Goal: Task Accomplishment & Management: Complete application form

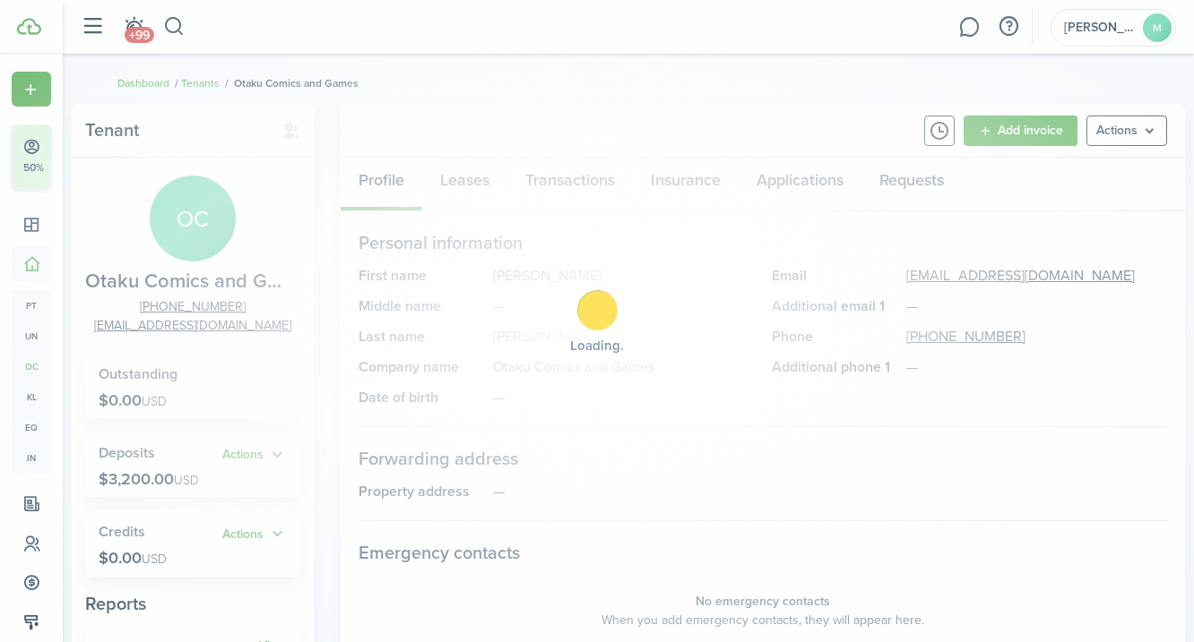
scroll to position [129, 0]
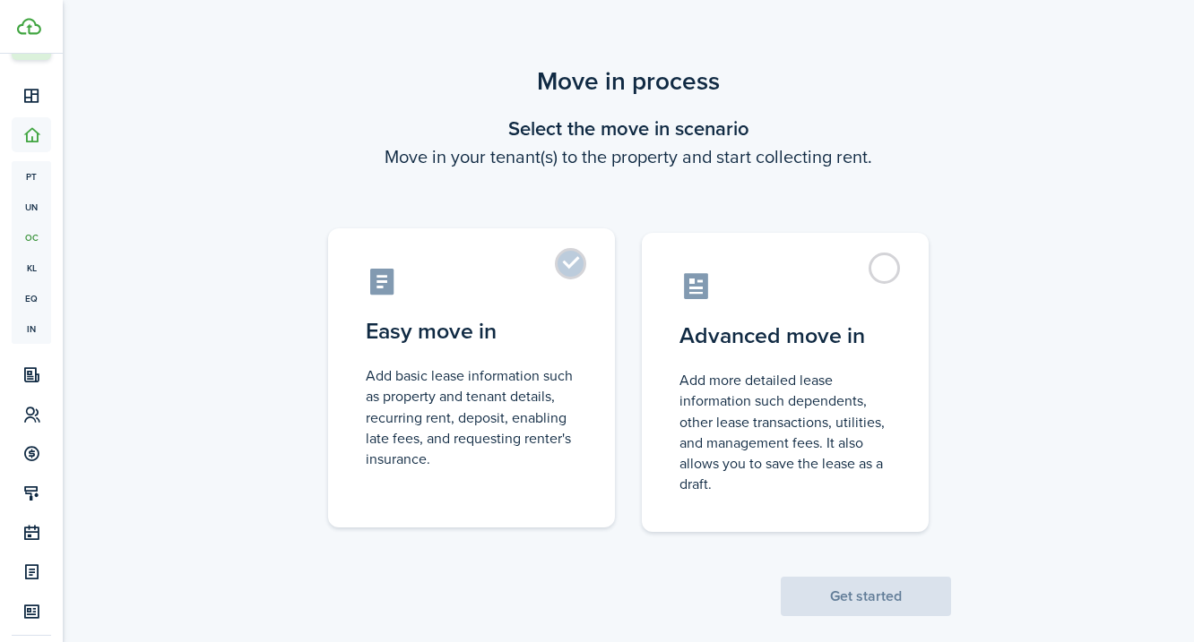
click at [573, 276] on label "Easy move in Add basic lease information such as property and tenant details, r…" at bounding box center [471, 378] width 287 height 299
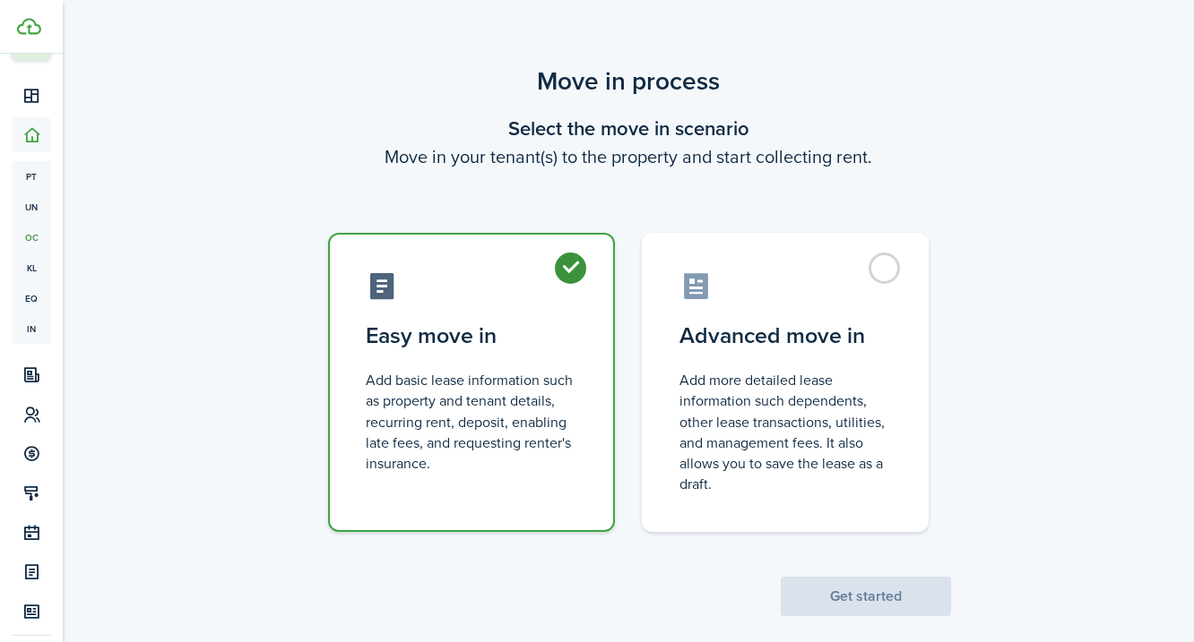
radio input "true"
click at [894, 592] on button "Get started" at bounding box center [865, 596] width 170 height 39
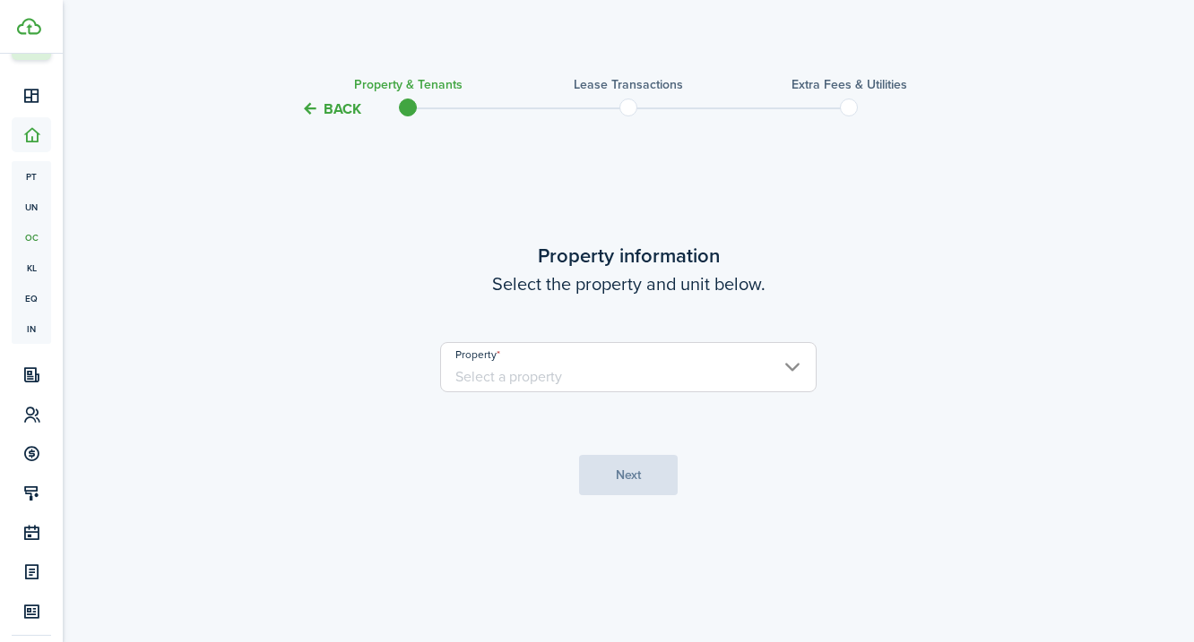
click at [620, 367] on input "Property" at bounding box center [628, 367] width 376 height 50
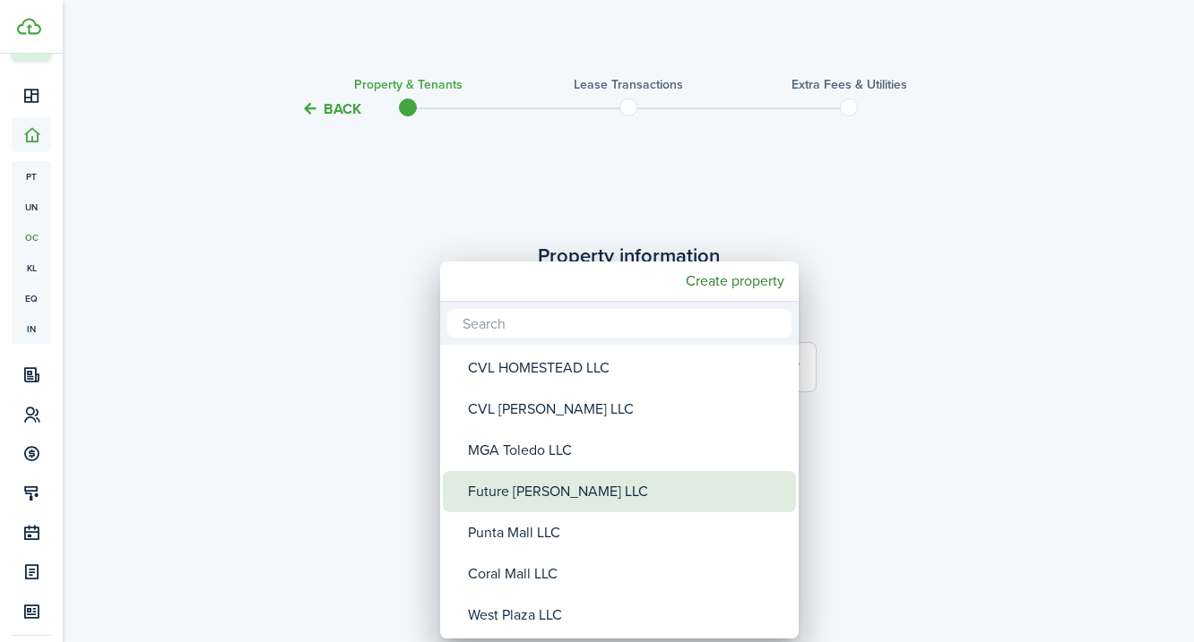
click at [509, 491] on div "Future [PERSON_NAME] LLC" at bounding box center [626, 491] width 317 height 41
type input "Future [PERSON_NAME] LLC"
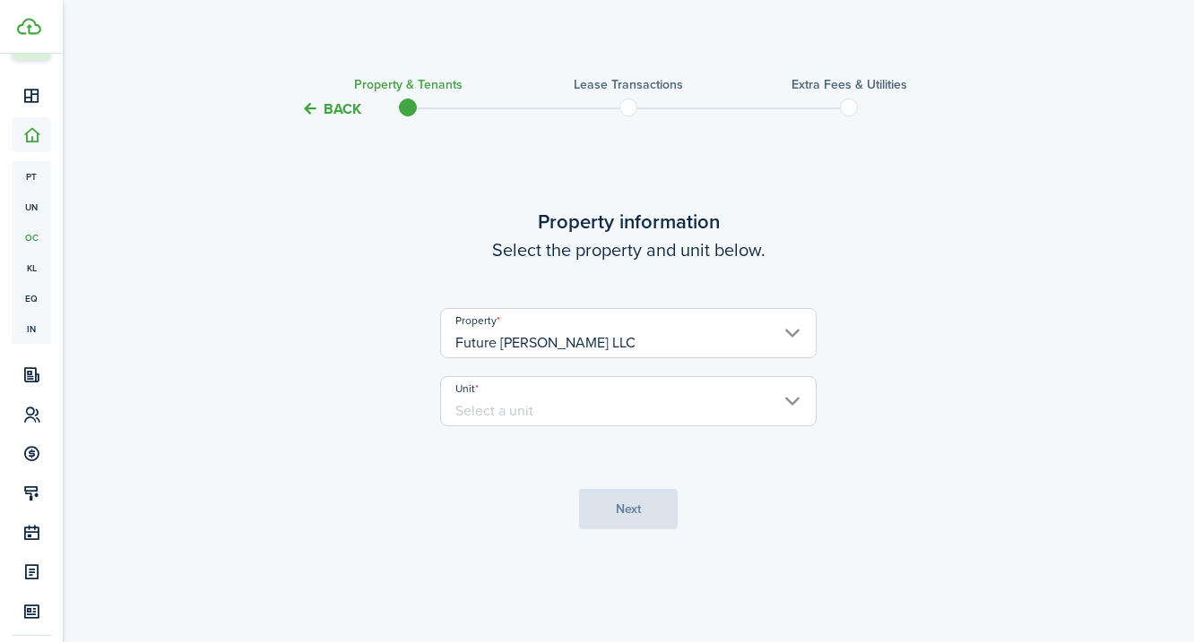
click at [494, 405] on input "Unit" at bounding box center [628, 401] width 376 height 50
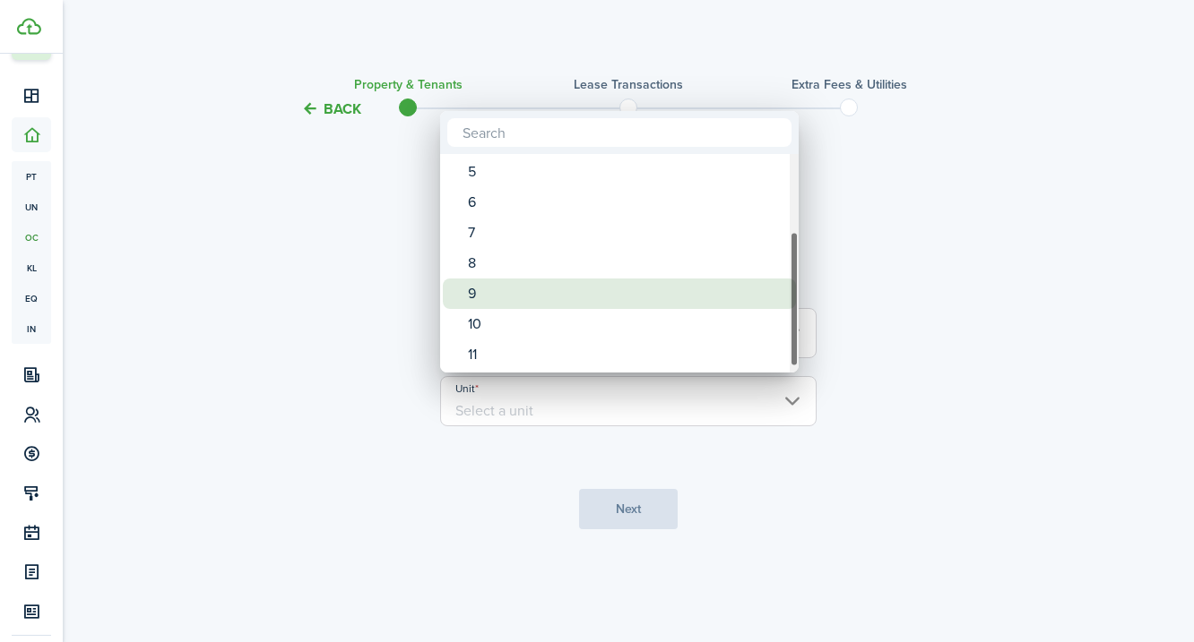
click at [475, 294] on div "9" at bounding box center [626, 294] width 317 height 30
type input "9"
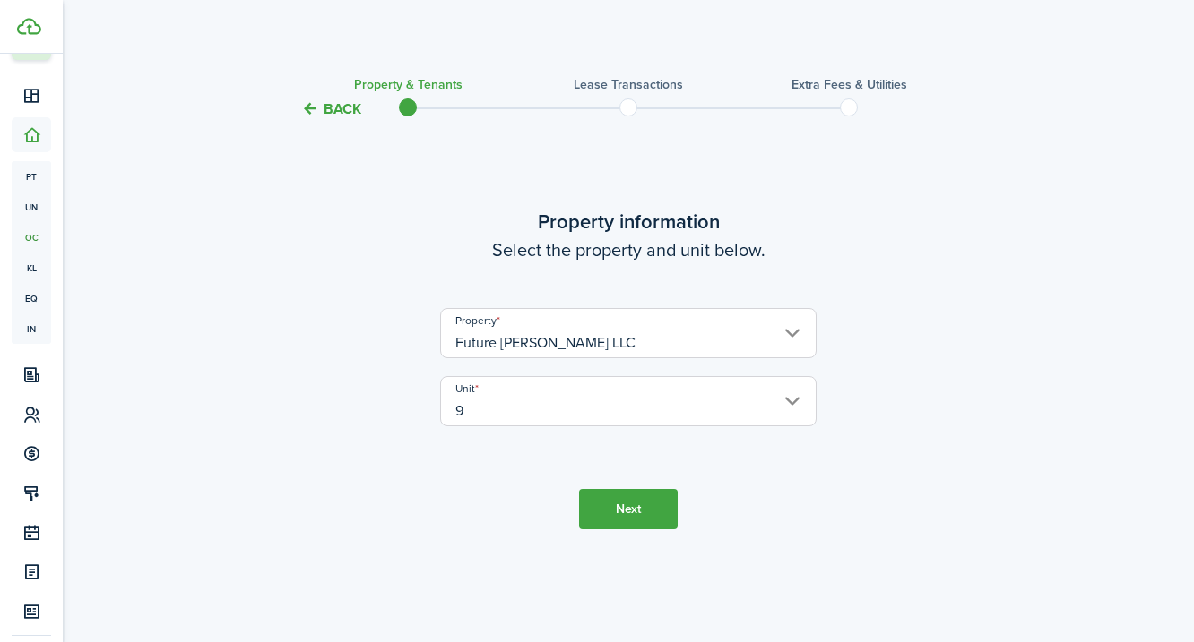
click at [634, 509] on button "Next" at bounding box center [628, 509] width 99 height 40
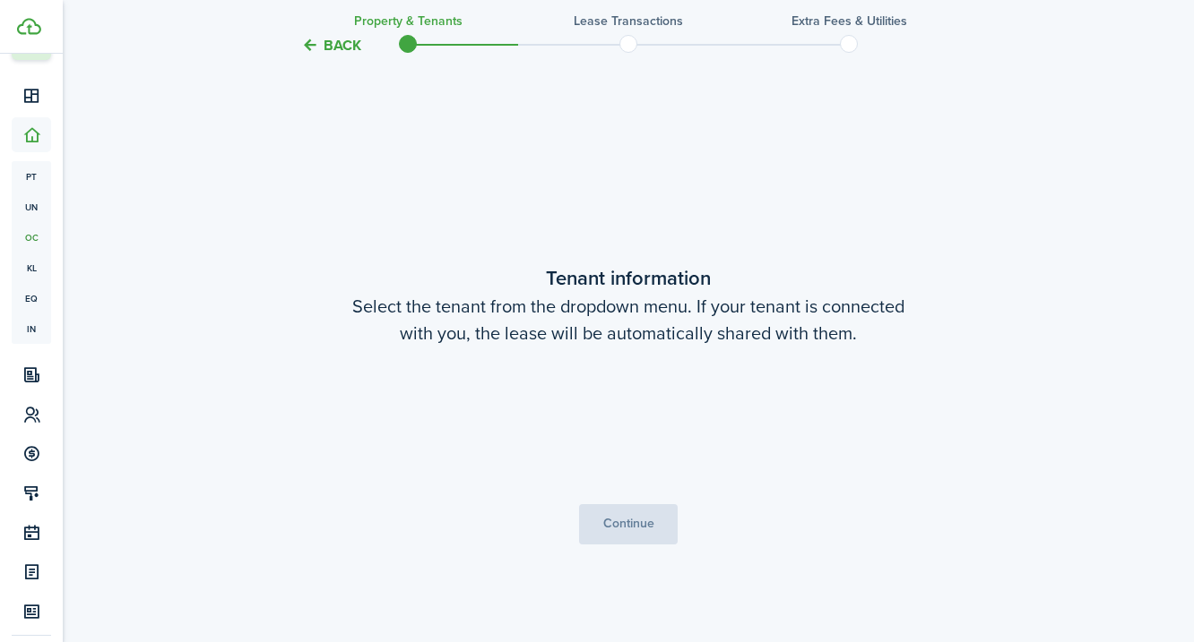
scroll to position [522, 0]
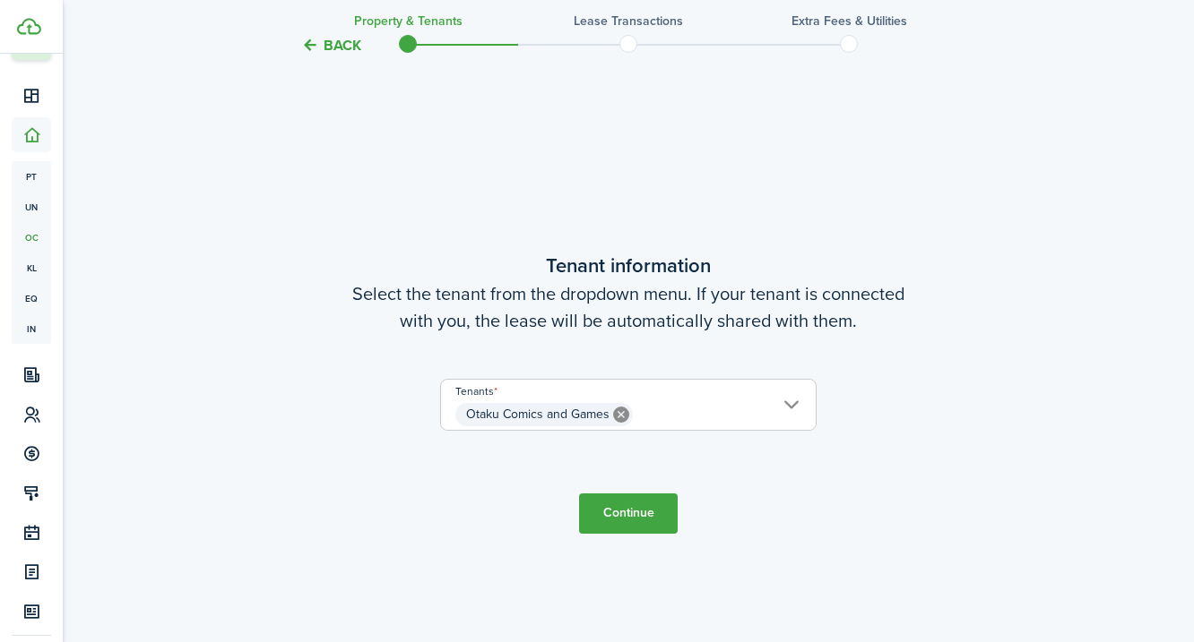
click at [624, 510] on button "Continue" at bounding box center [628, 514] width 99 height 40
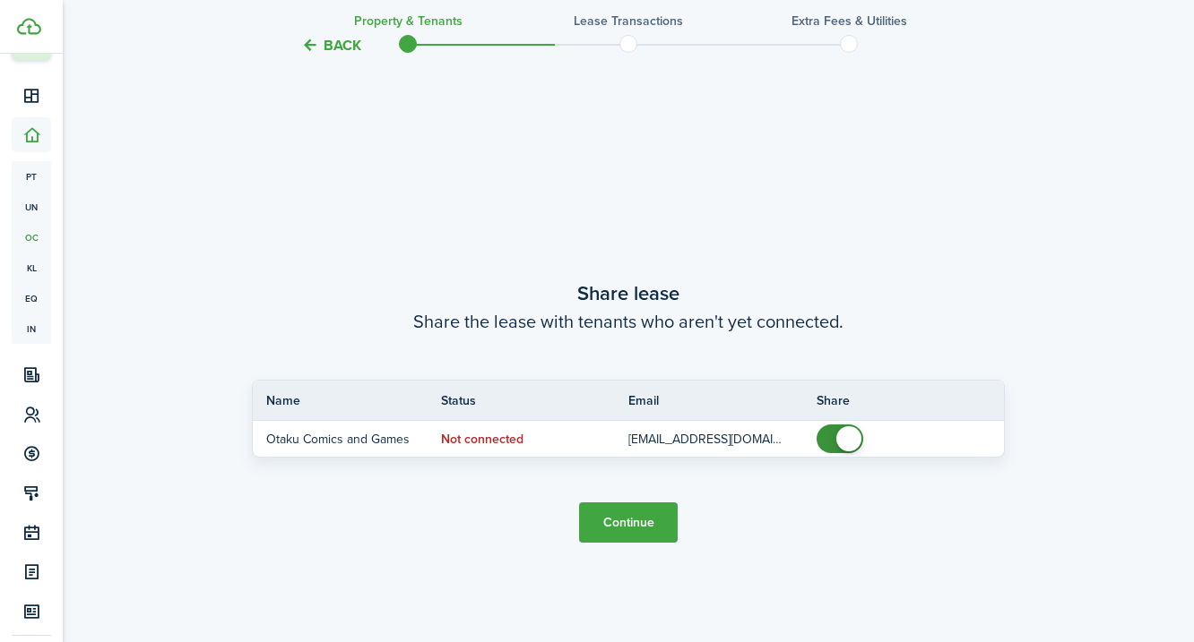
scroll to position [1165, 0]
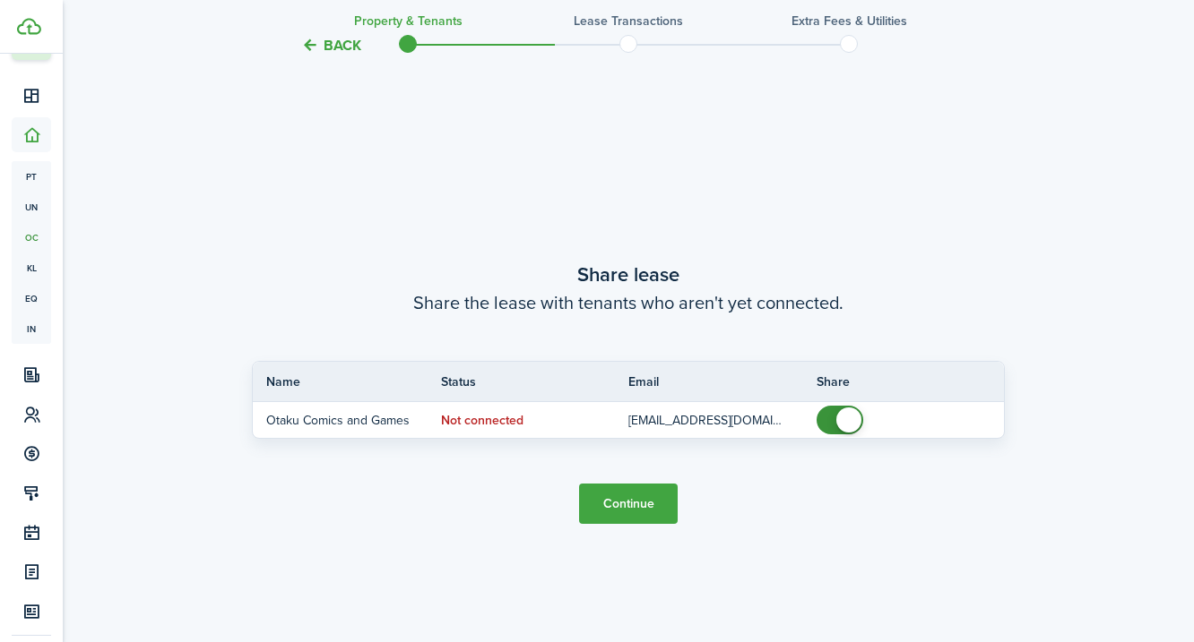
click at [624, 505] on button "Continue" at bounding box center [628, 504] width 99 height 40
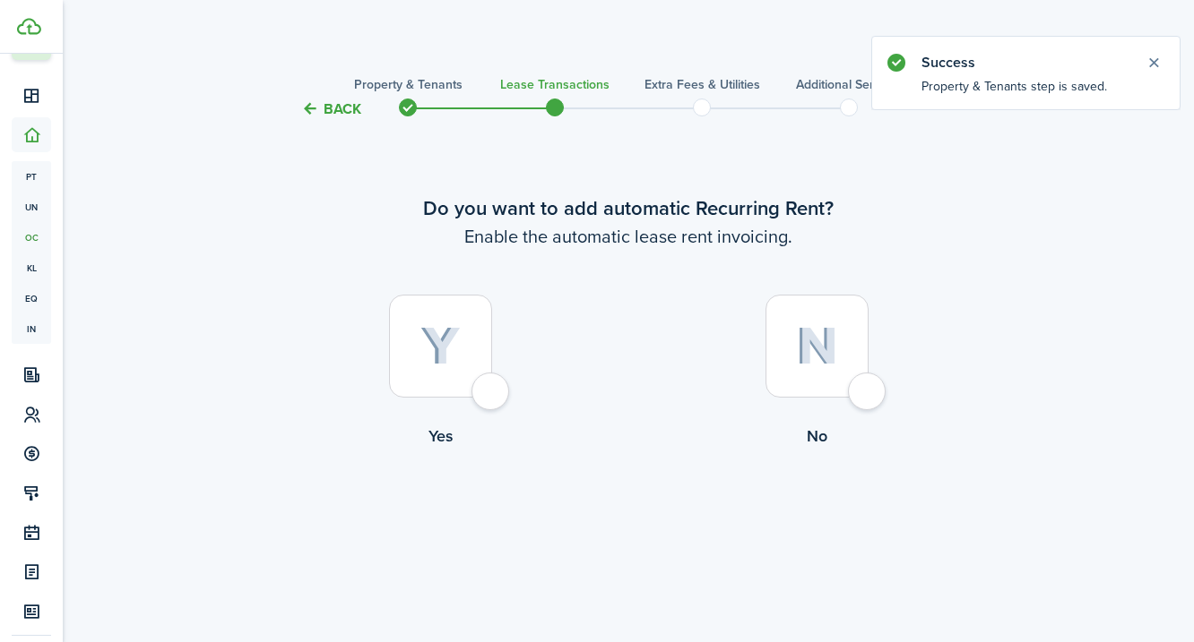
click at [445, 367] on div at bounding box center [440, 346] width 103 height 103
radio input "true"
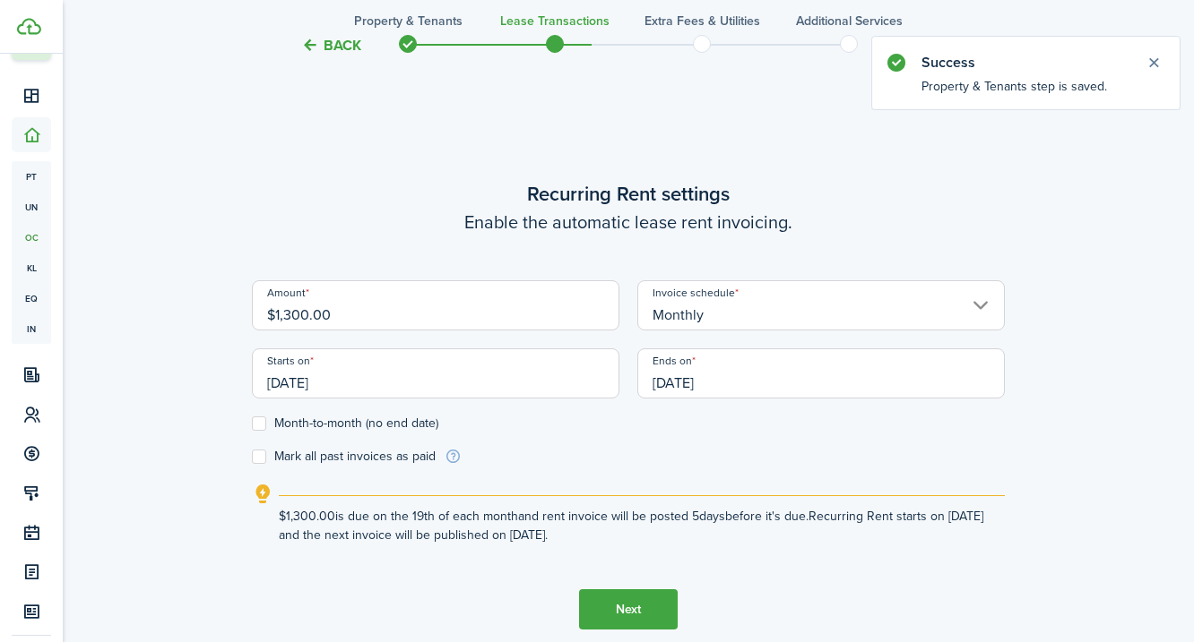
scroll to position [522, 0]
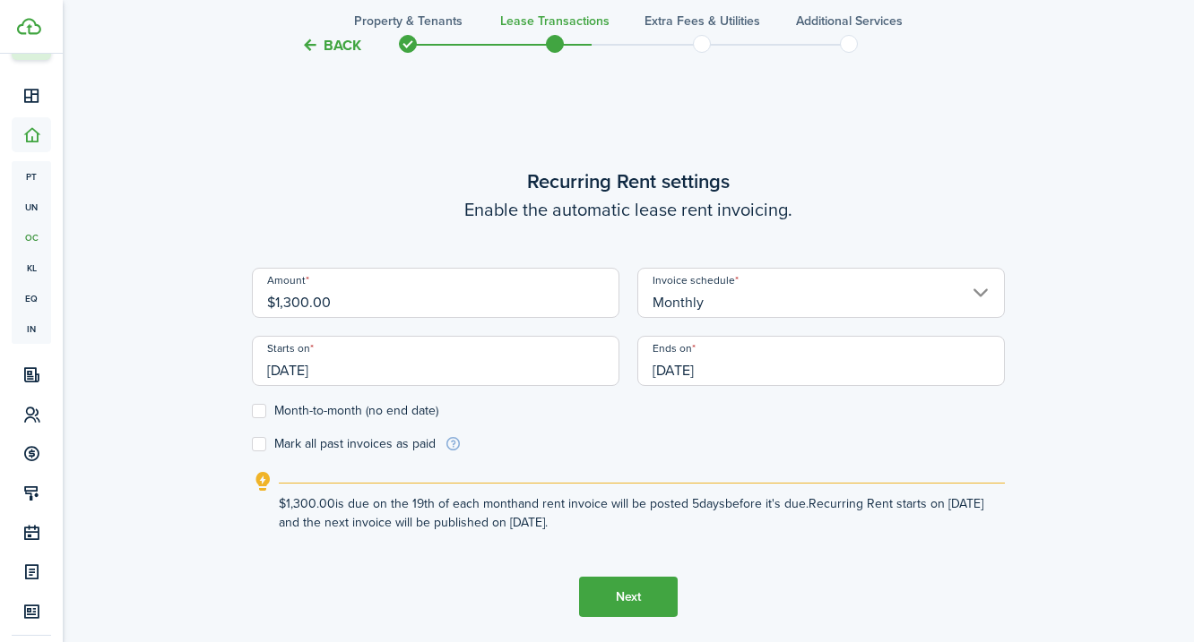
click at [360, 306] on input "$1,300.00" at bounding box center [435, 293] width 367 height 50
click at [373, 369] on input "[DATE]" at bounding box center [435, 361] width 367 height 50
type input "$1,550.00"
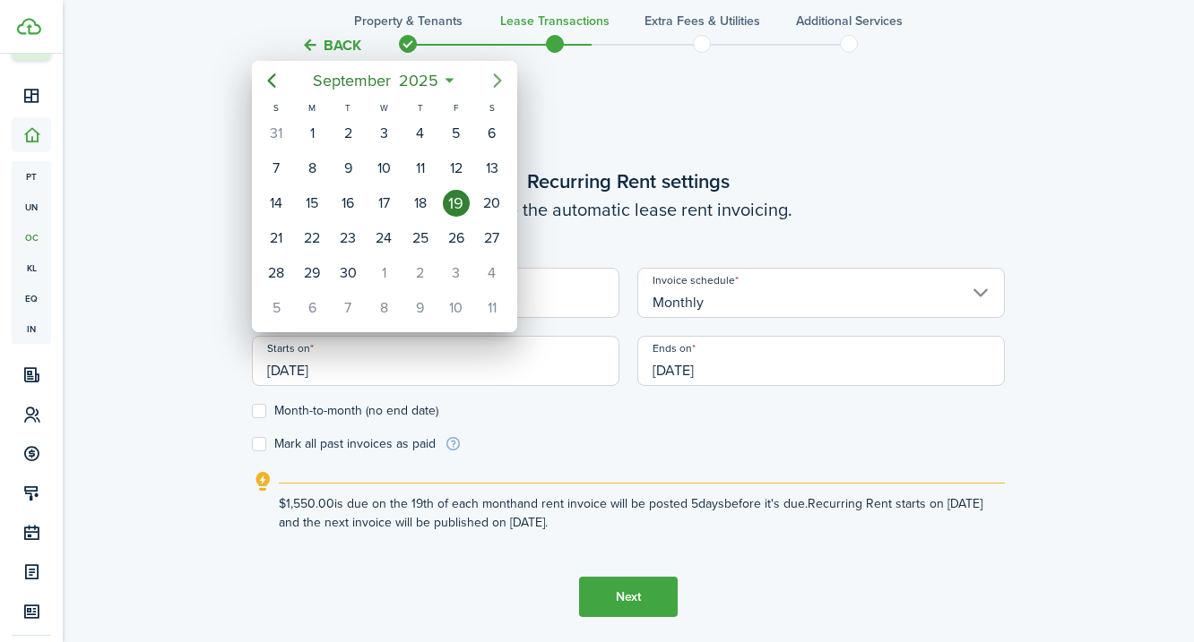
click at [497, 74] on icon "Next page" at bounding box center [498, 81] width 22 height 22
click at [457, 167] on div "10" at bounding box center [456, 168] width 27 height 27
type input "[DATE]"
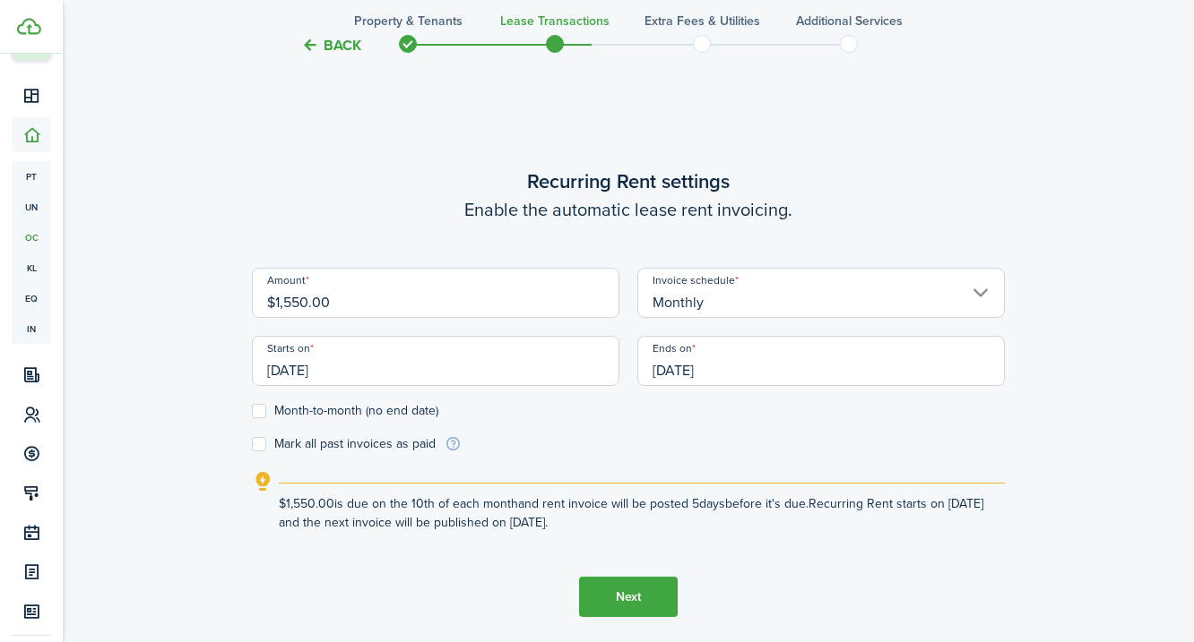
click at [766, 374] on input "[DATE]" at bounding box center [820, 361] width 367 height 50
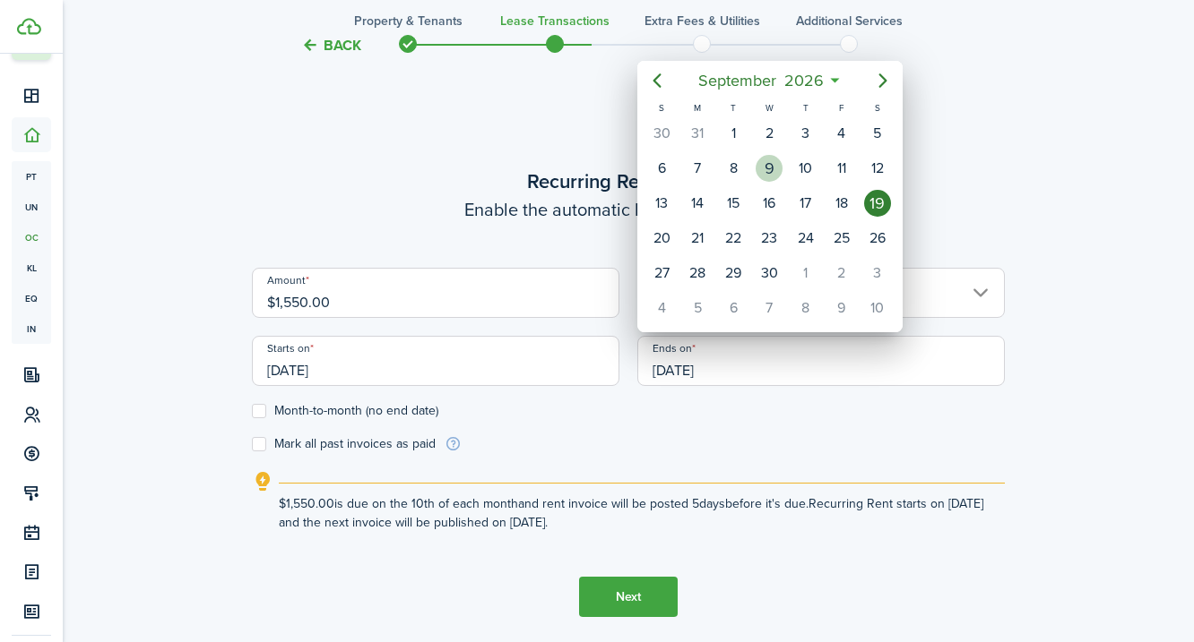
click at [770, 166] on div "9" at bounding box center [768, 168] width 27 height 27
type input "[DATE]"
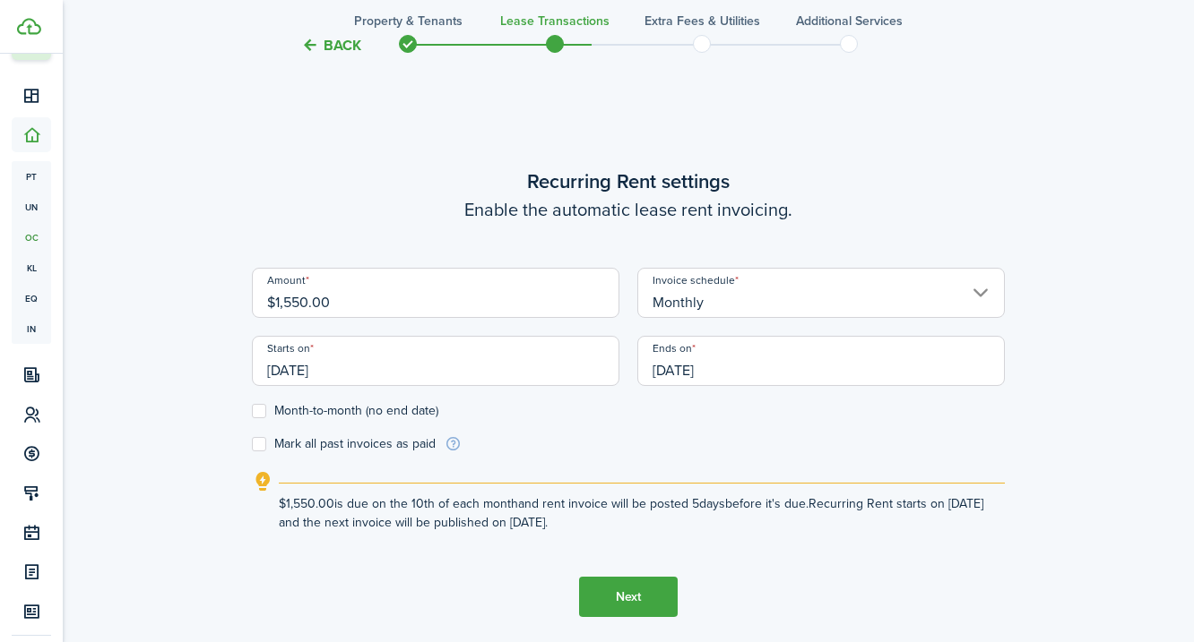
click at [625, 598] on button "Next" at bounding box center [628, 597] width 99 height 40
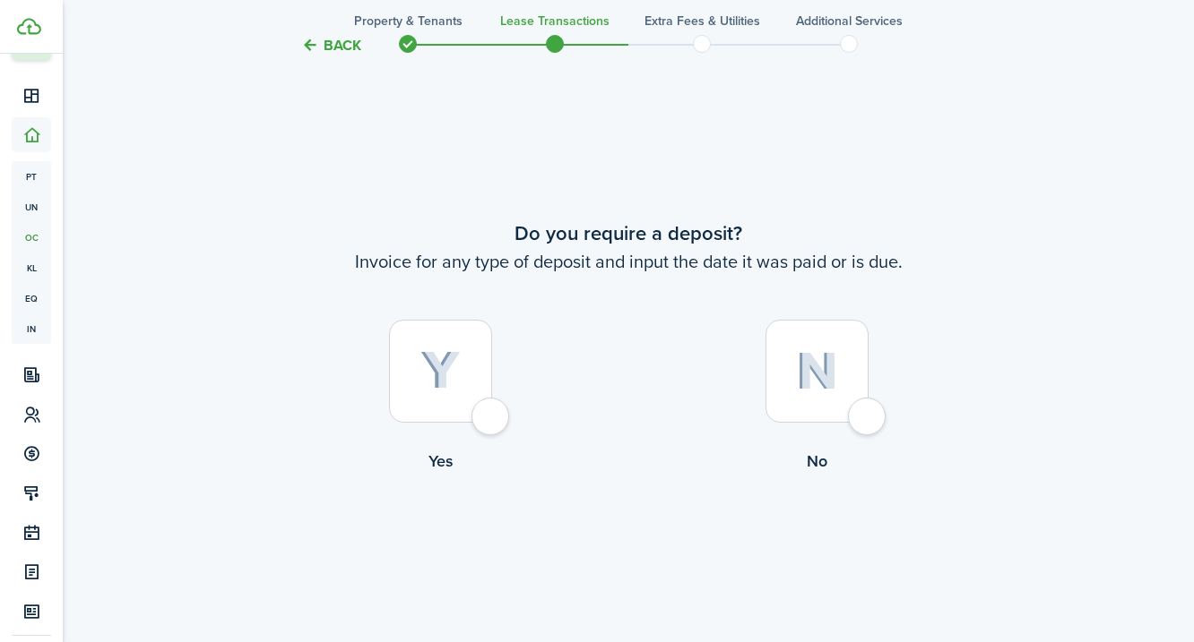
scroll to position [1165, 0]
click at [492, 414] on div at bounding box center [440, 370] width 103 height 103
radio input "true"
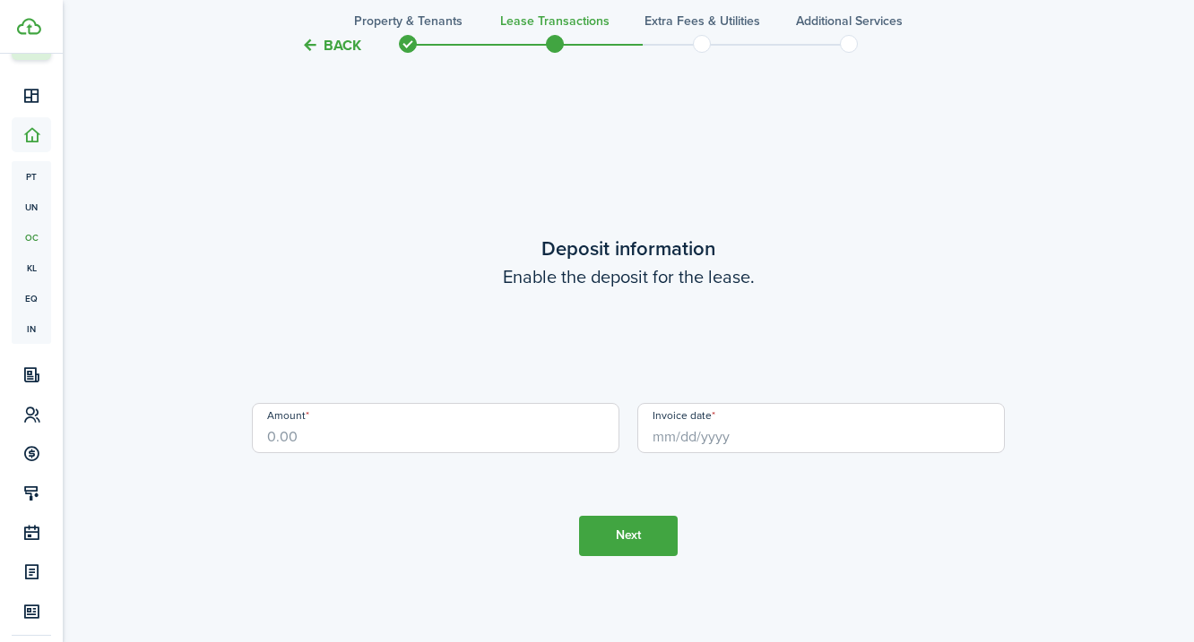
scroll to position [1807, 0]
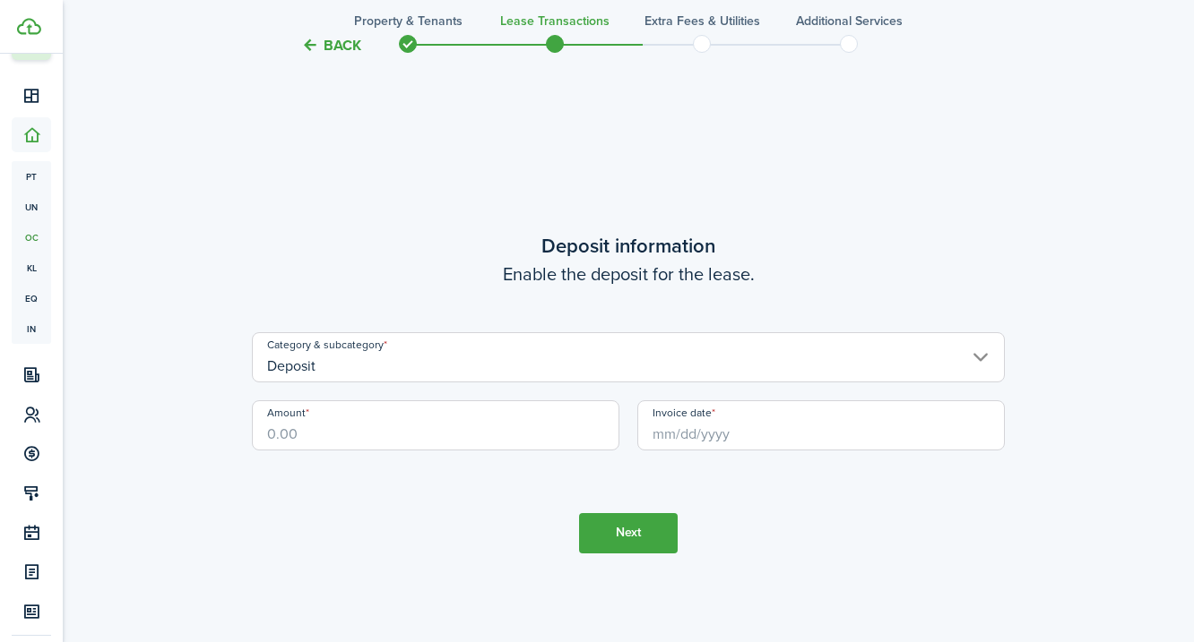
click at [332, 436] on input "Amount" at bounding box center [435, 426] width 367 height 50
click at [713, 436] on input "Invoice date" at bounding box center [820, 426] width 367 height 50
type input "$3,100.00"
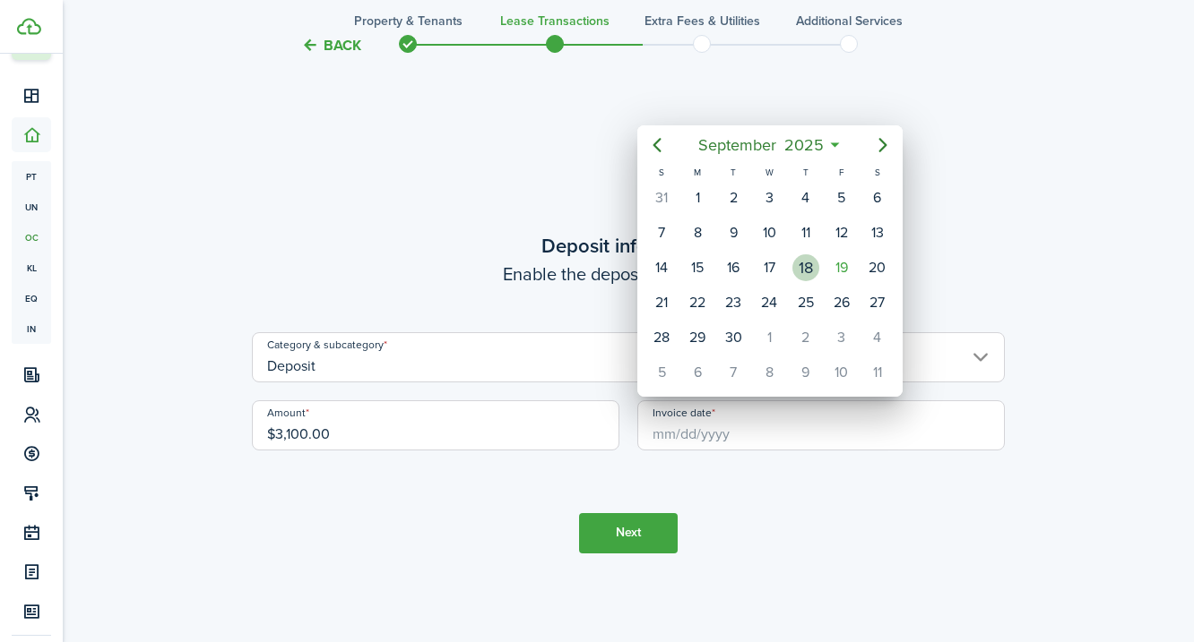
click at [804, 267] on div "18" at bounding box center [805, 267] width 27 height 27
type input "[DATE]"
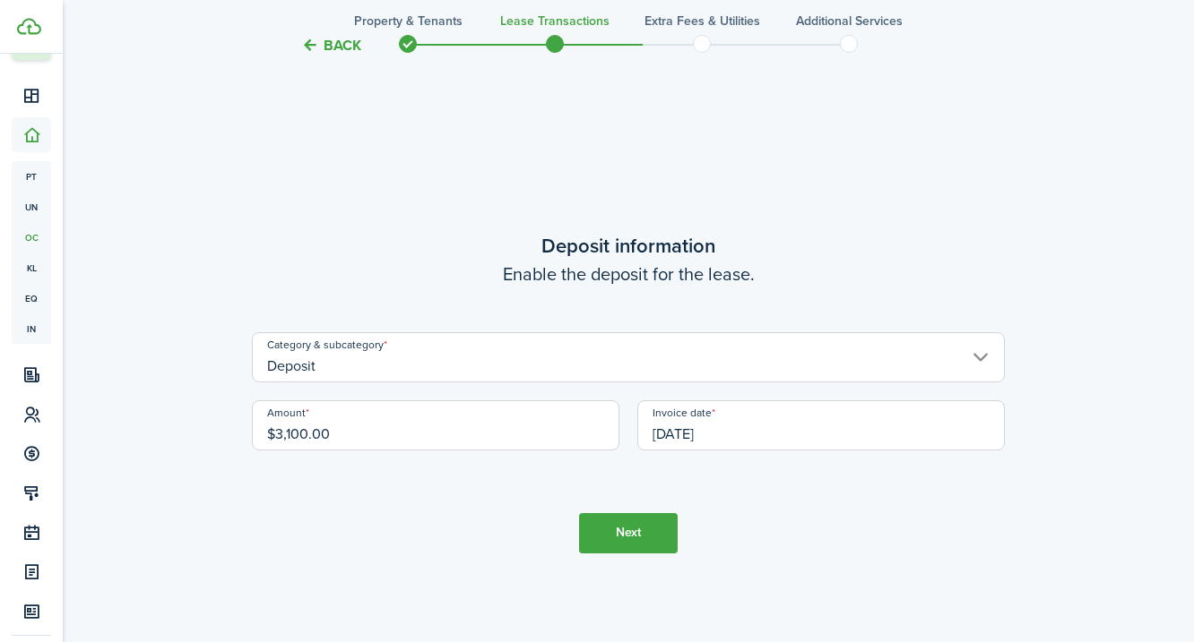
click at [625, 531] on button "Next" at bounding box center [628, 533] width 99 height 40
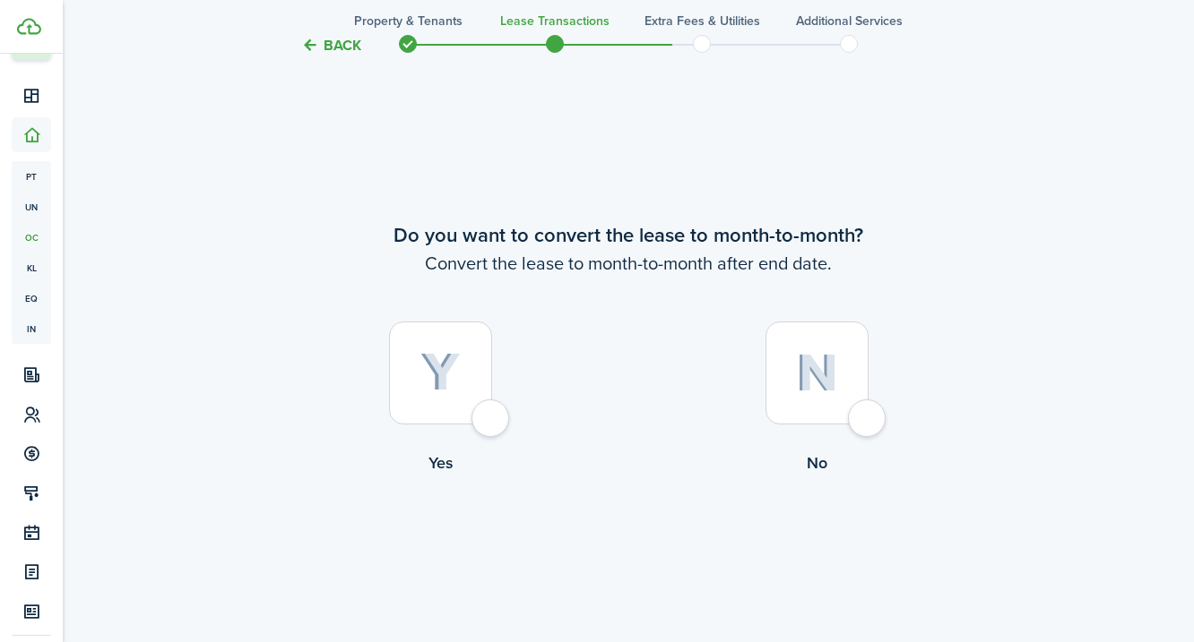
scroll to position [2450, 0]
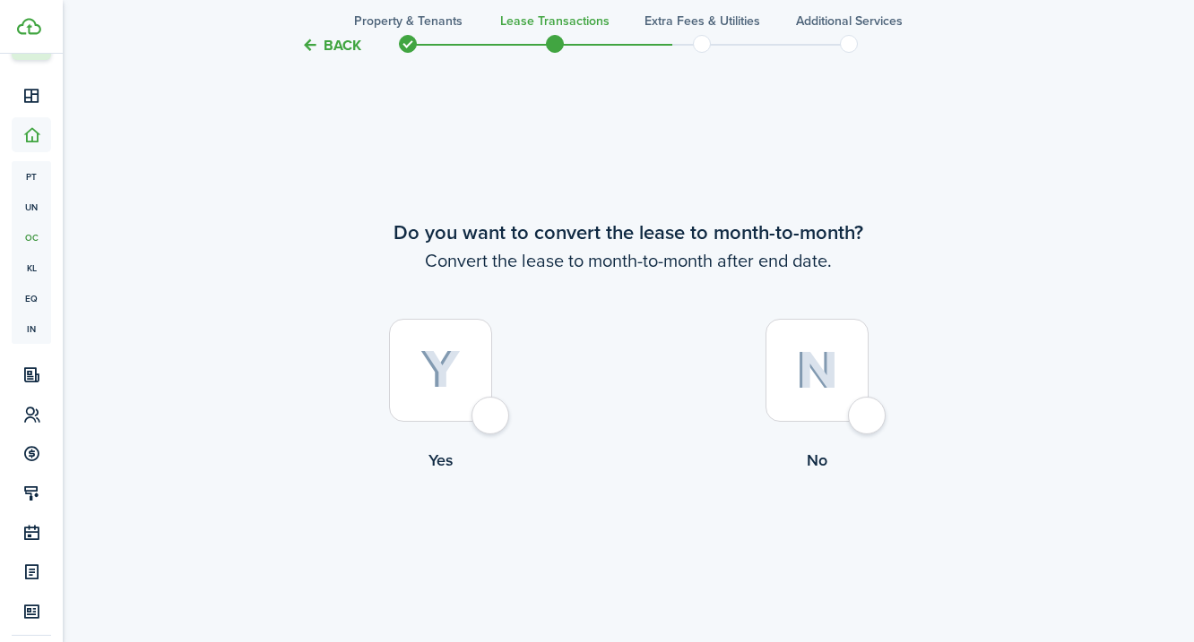
click at [832, 379] on img at bounding box center [817, 370] width 42 height 39
radio input "true"
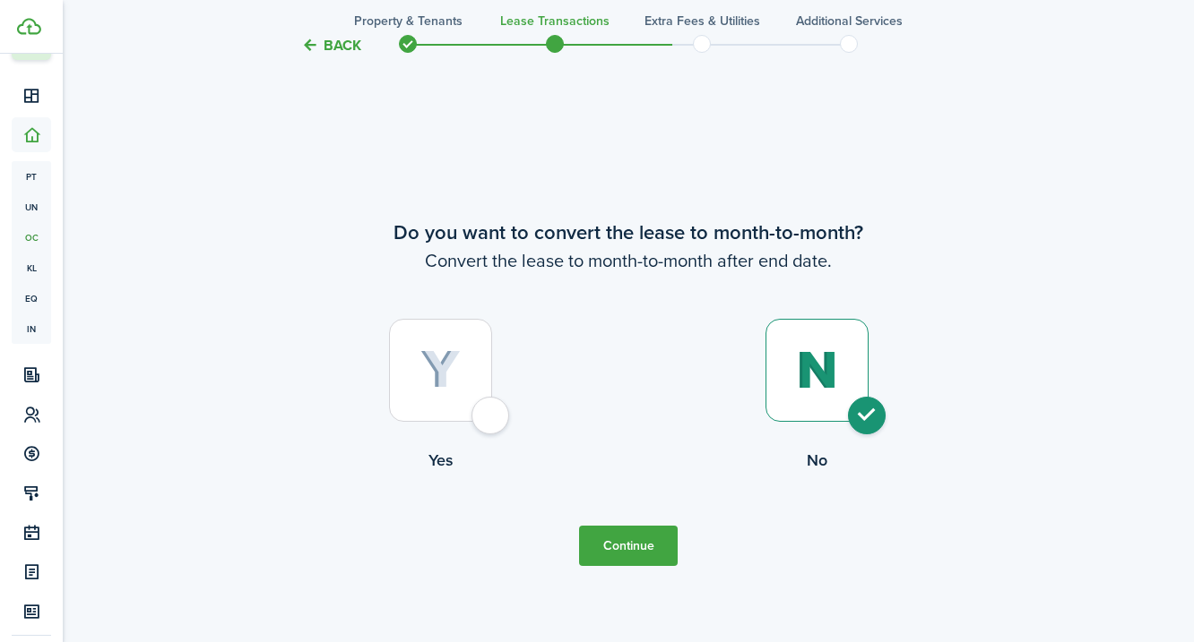
click at [632, 548] on button "Continue" at bounding box center [628, 546] width 99 height 40
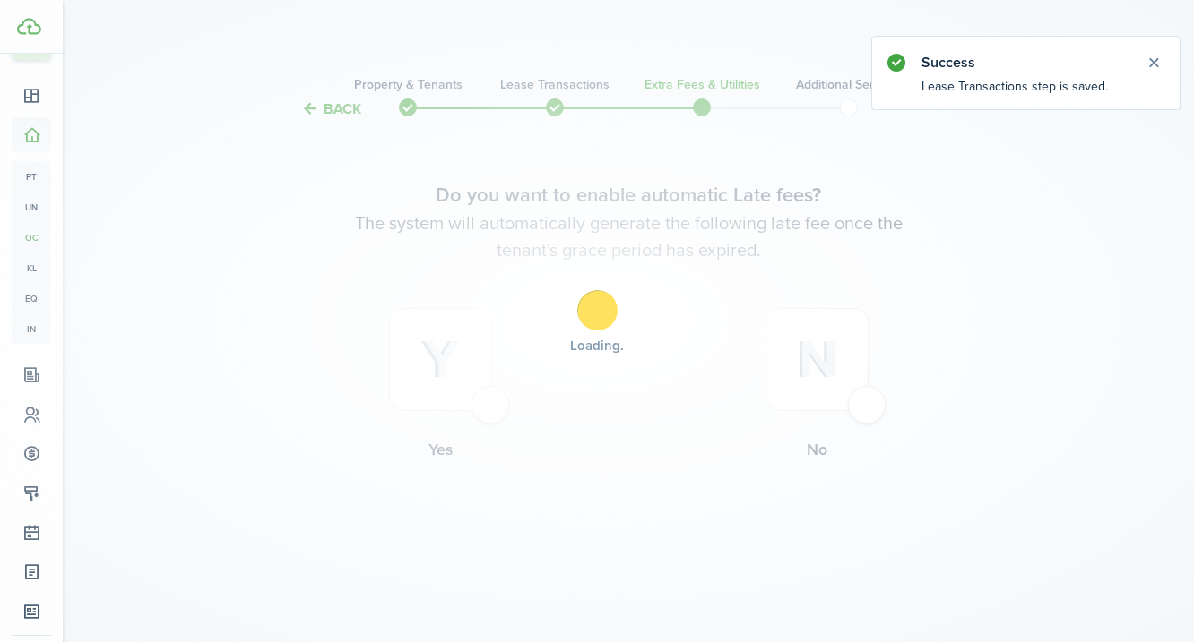
scroll to position [0, 0]
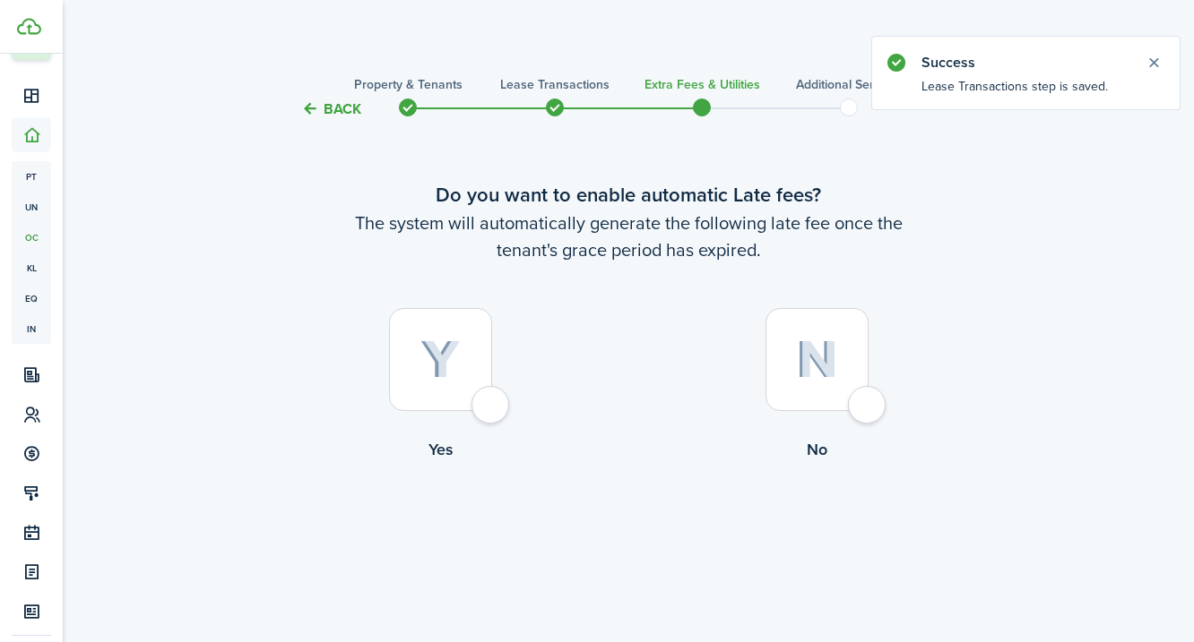
click at [819, 354] on img at bounding box center [817, 360] width 42 height 39
radio input "true"
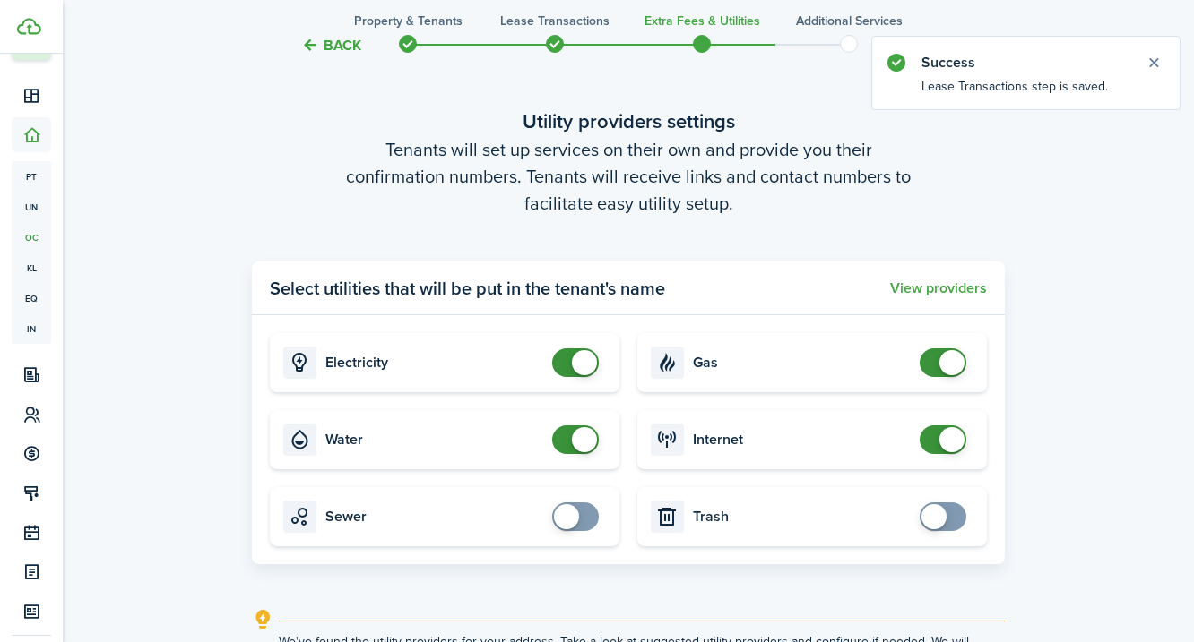
scroll to position [720, 0]
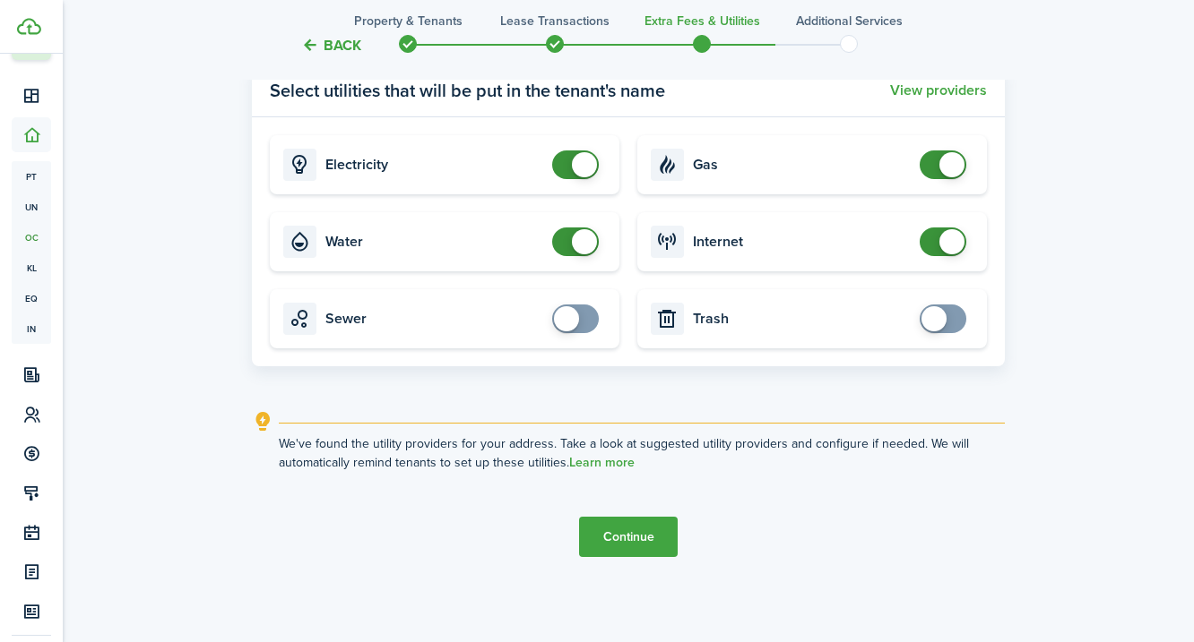
click at [634, 534] on button "Continue" at bounding box center [628, 537] width 99 height 40
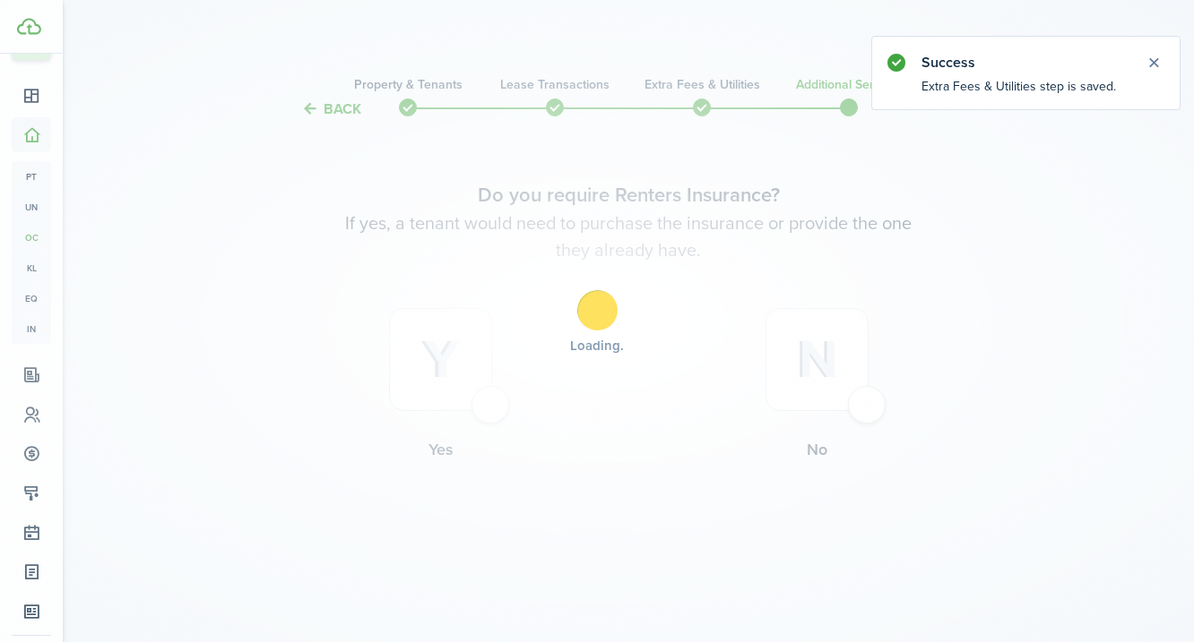
scroll to position [0, 0]
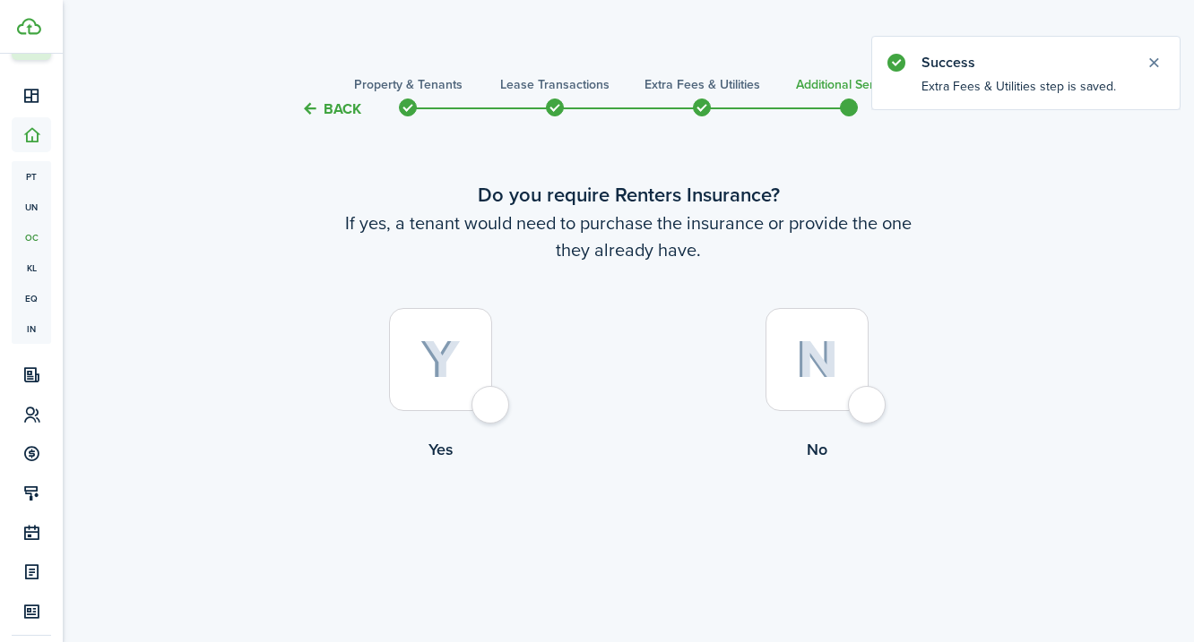
click at [438, 349] on img at bounding box center [440, 360] width 40 height 39
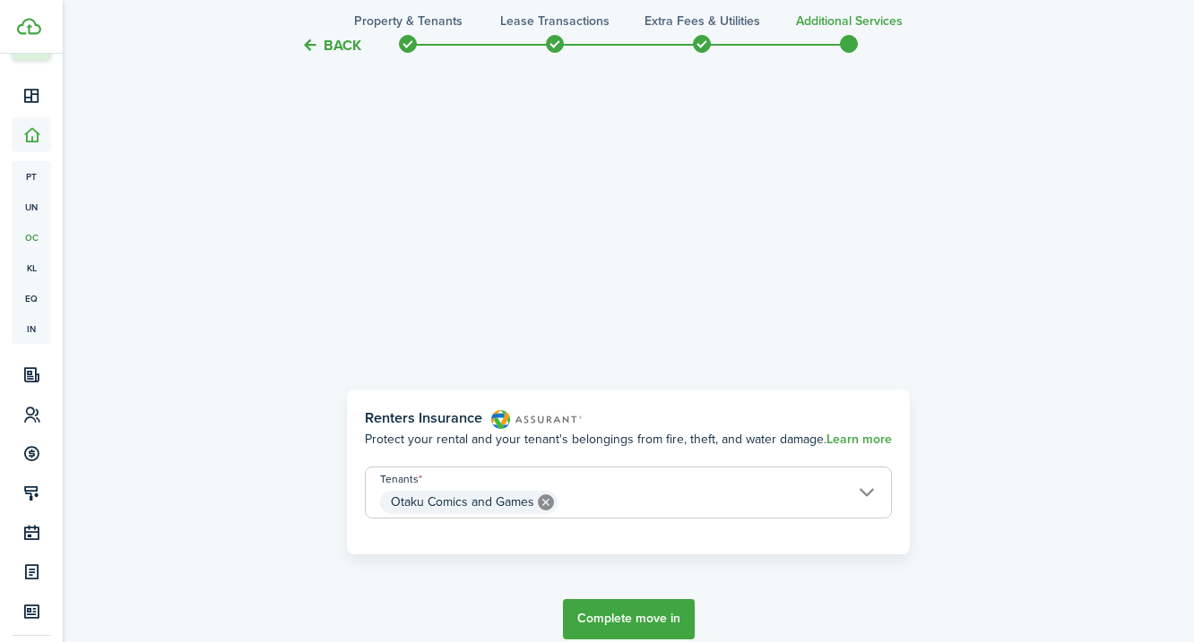
scroll to position [393, 0]
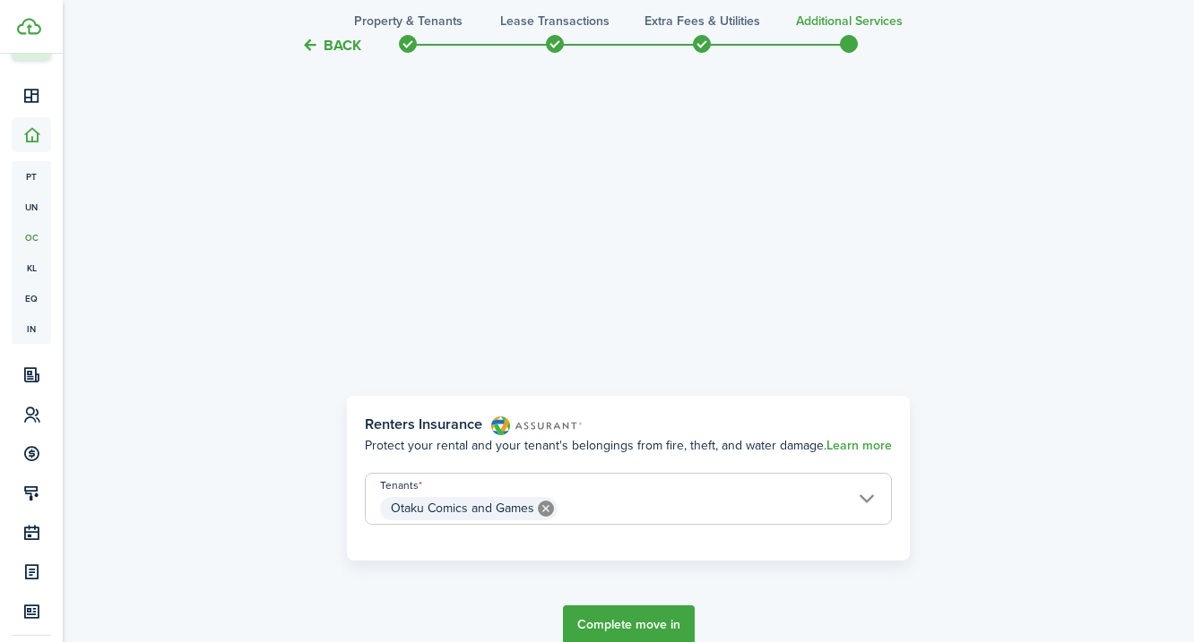
click at [323, 46] on button "Back" at bounding box center [331, 45] width 60 height 19
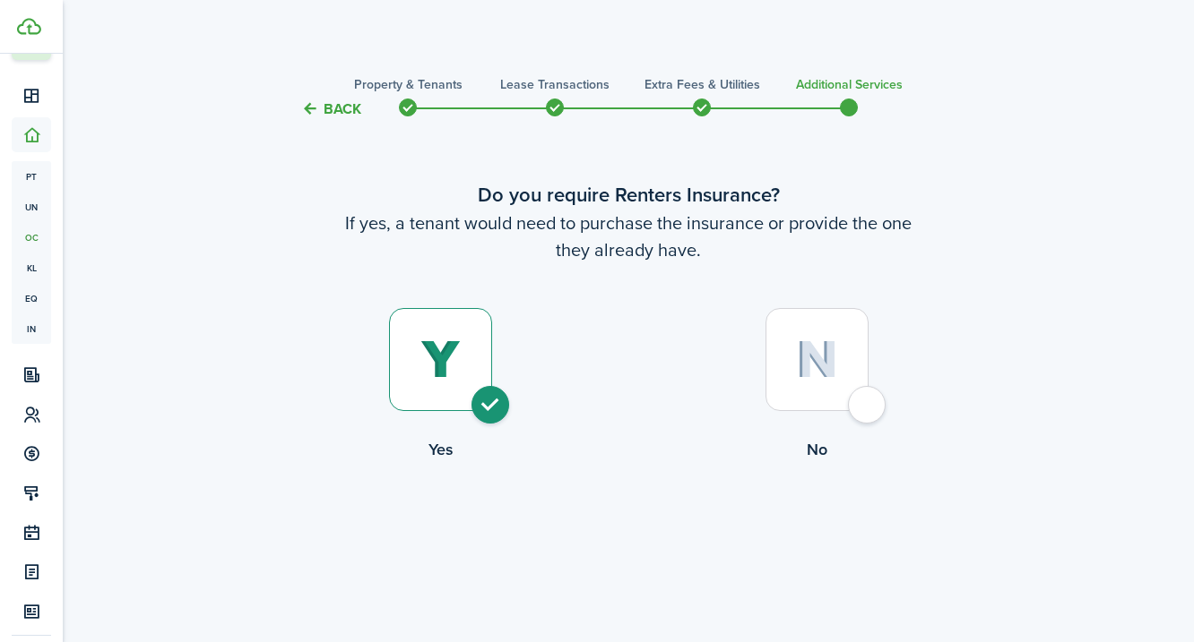
click at [819, 365] on img at bounding box center [817, 360] width 42 height 39
radio input "false"
radio input "true"
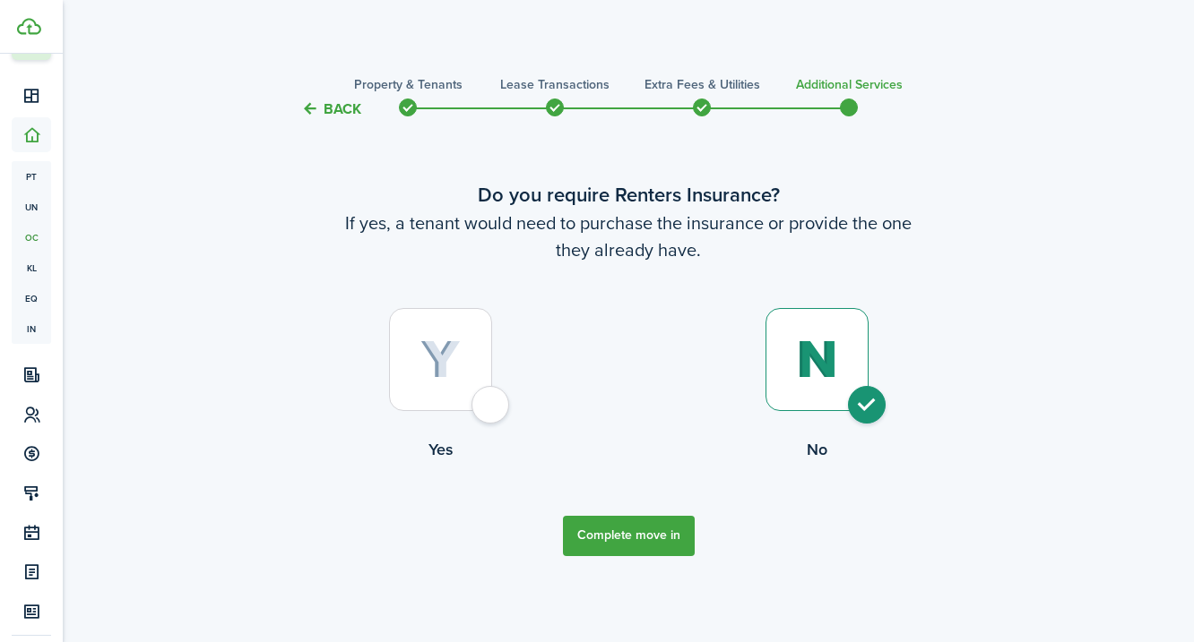
click at [625, 539] on button "Complete move in" at bounding box center [629, 536] width 132 height 40
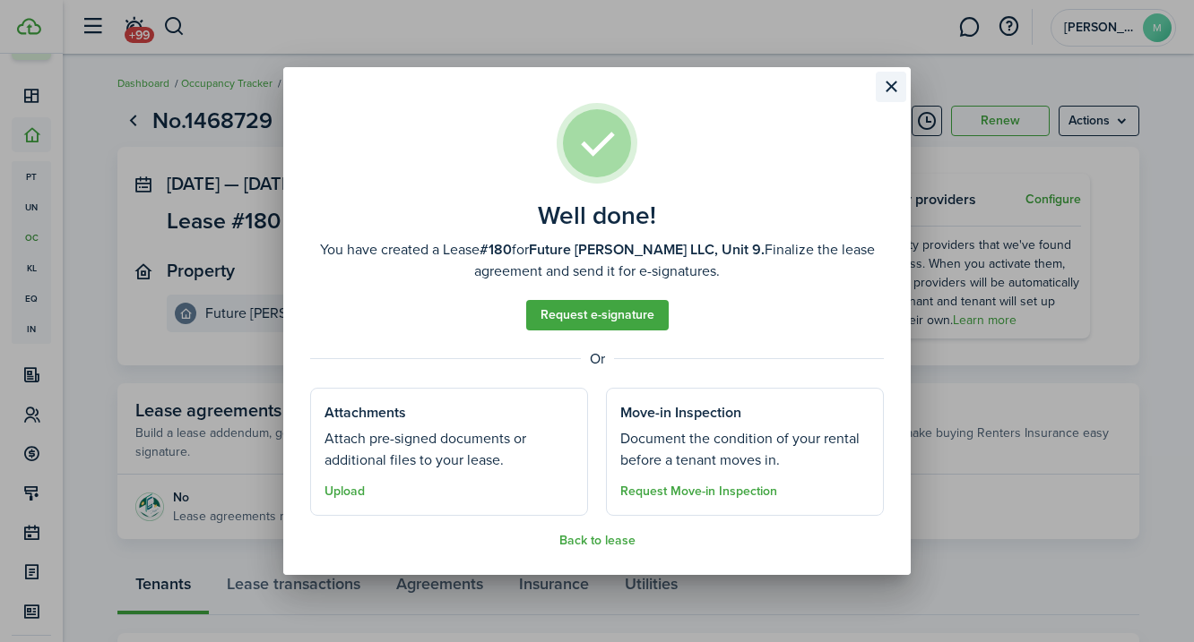
click at [890, 88] on button "Close modal" at bounding box center [890, 87] width 30 height 30
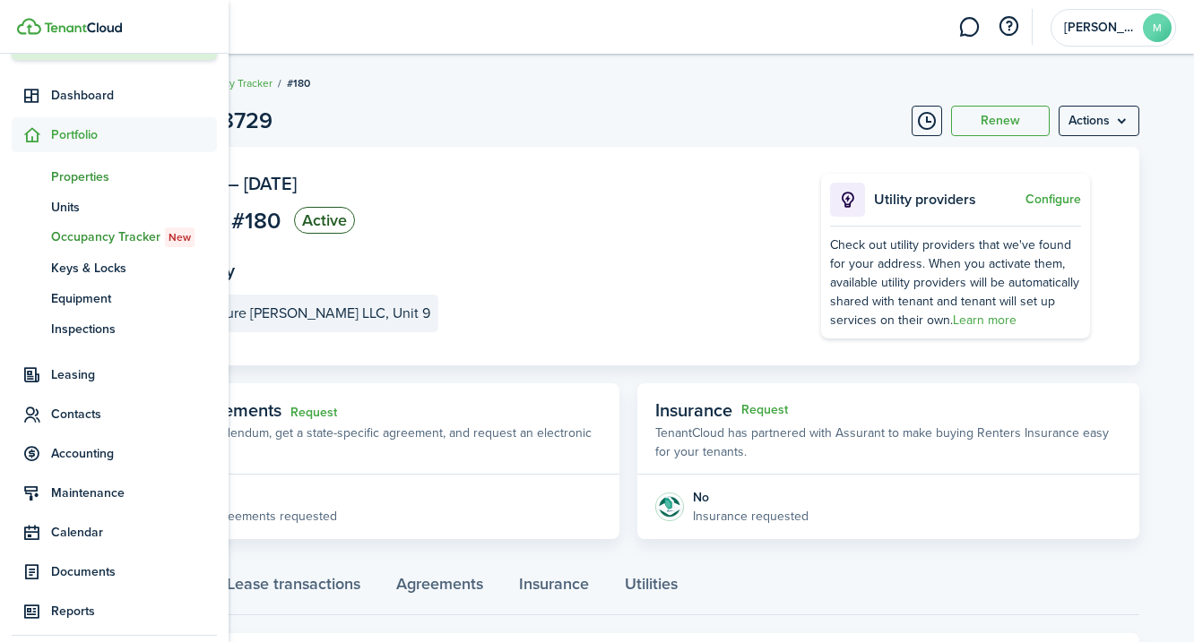
click at [78, 177] on span "Properties" at bounding box center [134, 177] width 166 height 19
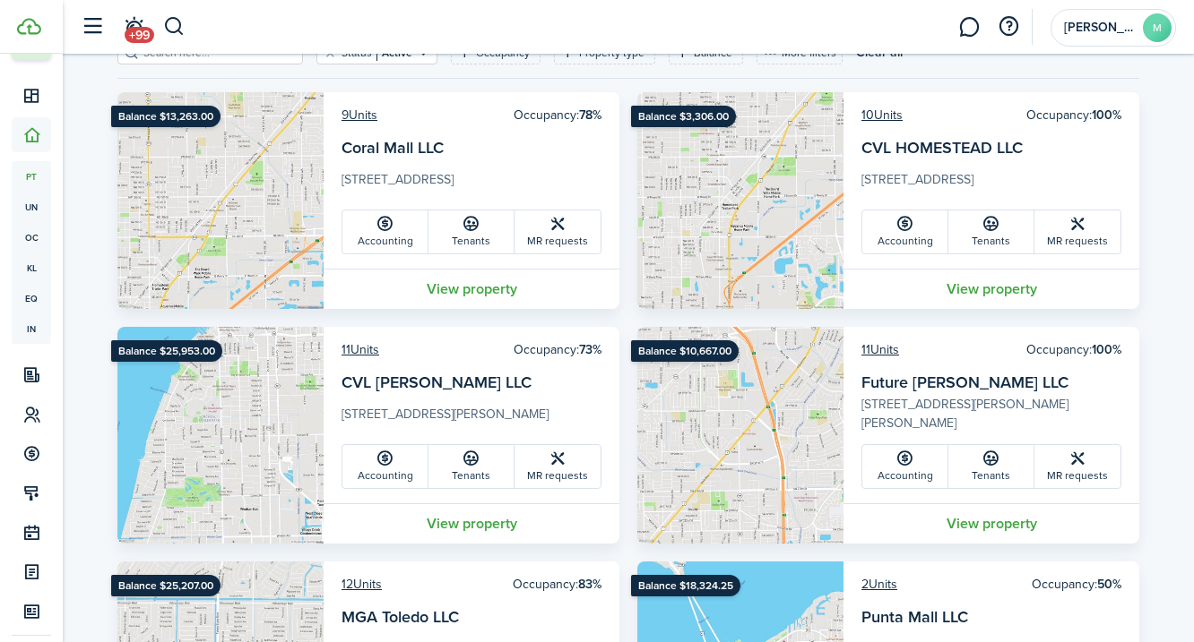
scroll to position [116, 0]
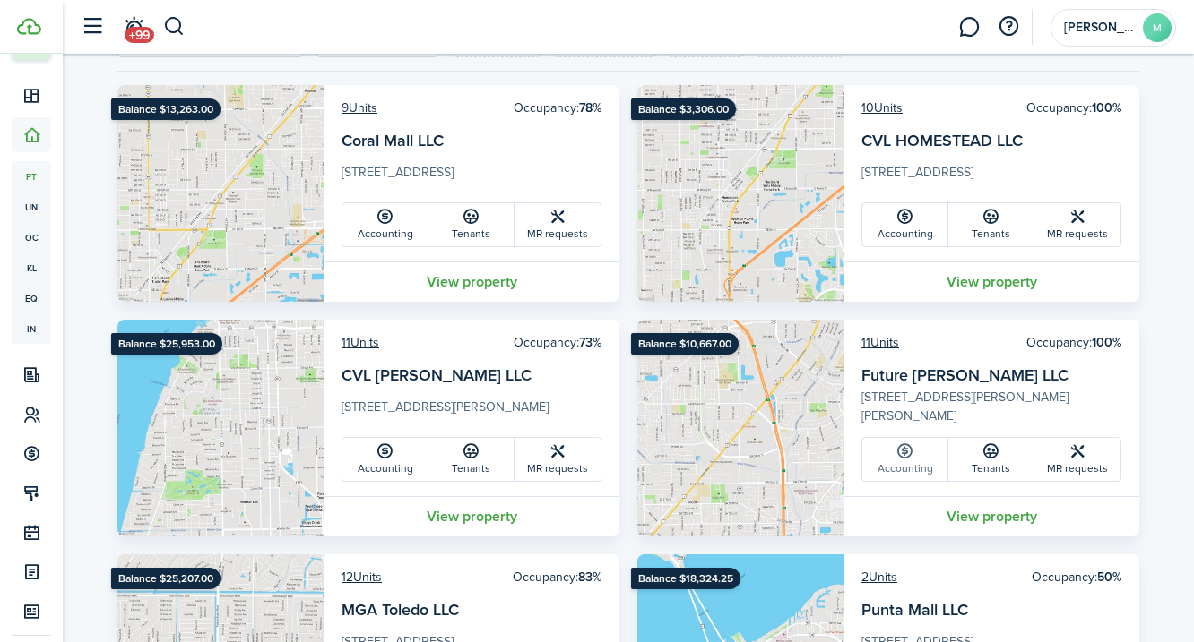
click at [902, 452] on icon at bounding box center [904, 452] width 19 height 18
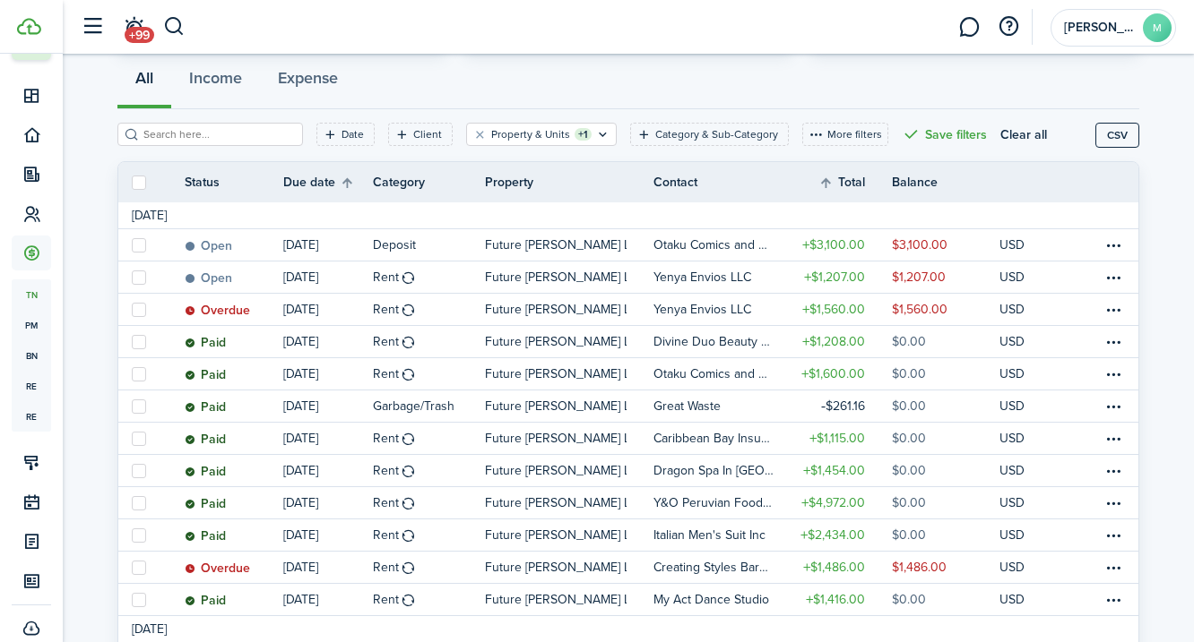
scroll to position [170, 0]
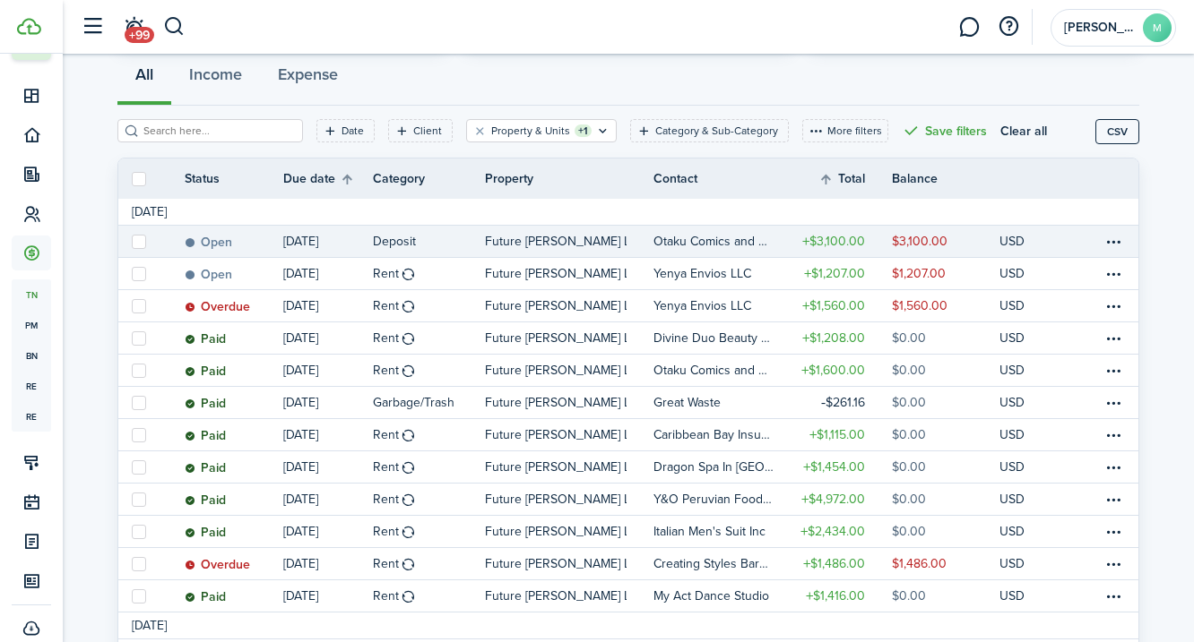
click at [718, 243] on table-profile-info-text "Otaku Comics and Games" at bounding box center [713, 242] width 120 height 14
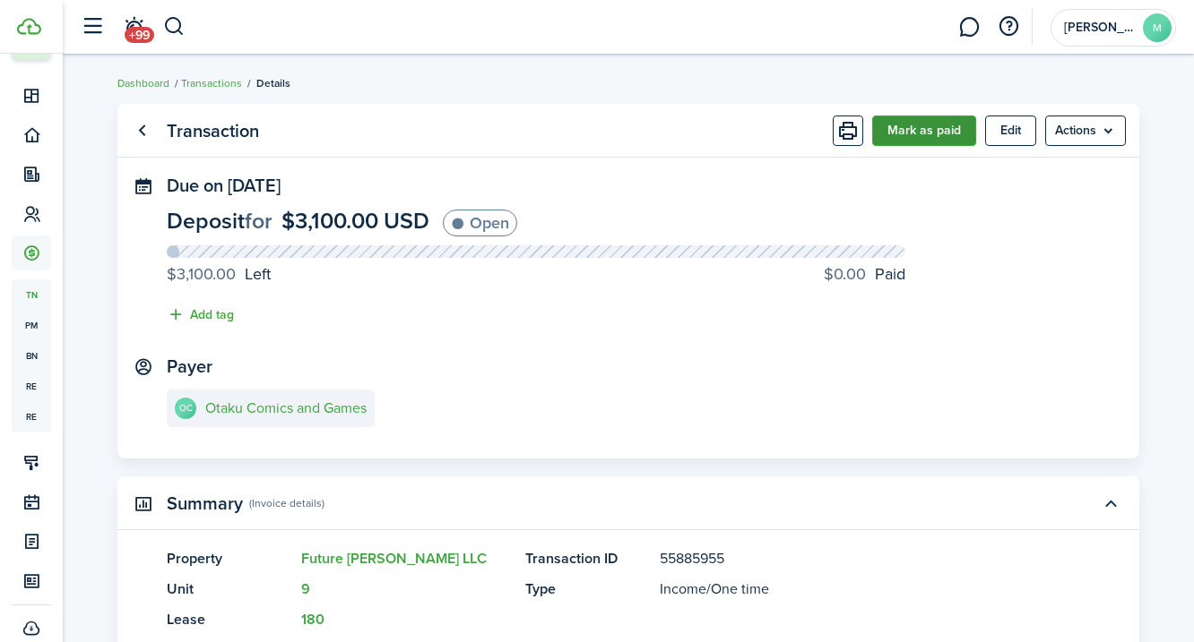
click at [934, 126] on button "Mark as paid" at bounding box center [924, 131] width 104 height 30
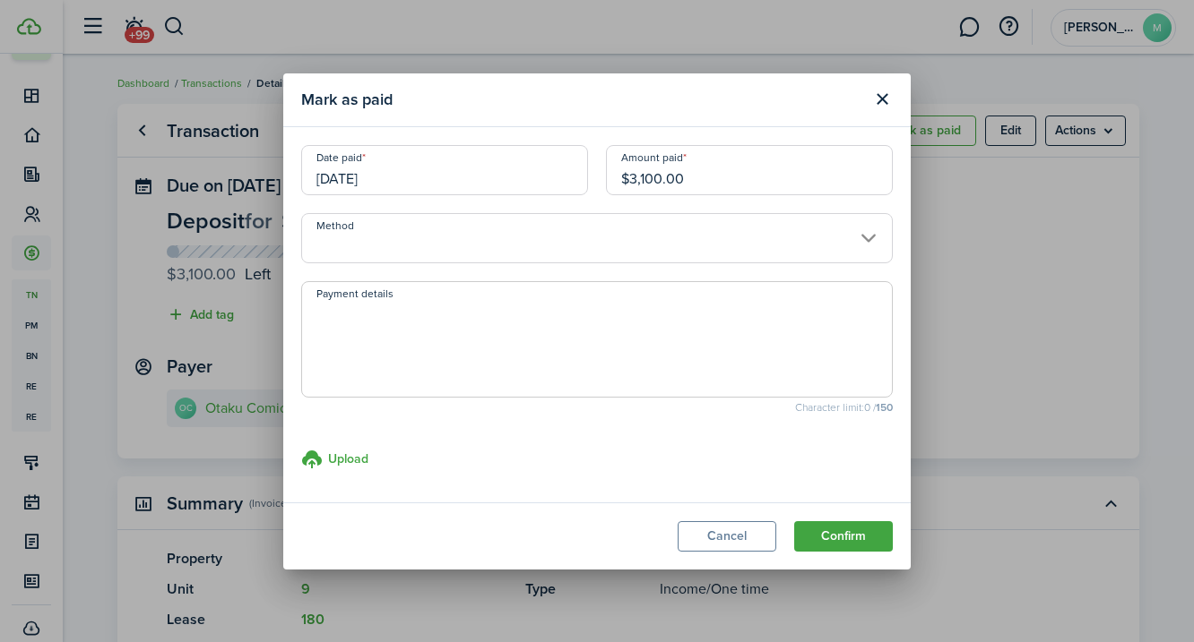
click at [358, 244] on input "Method" at bounding box center [596, 238] width 591 height 50
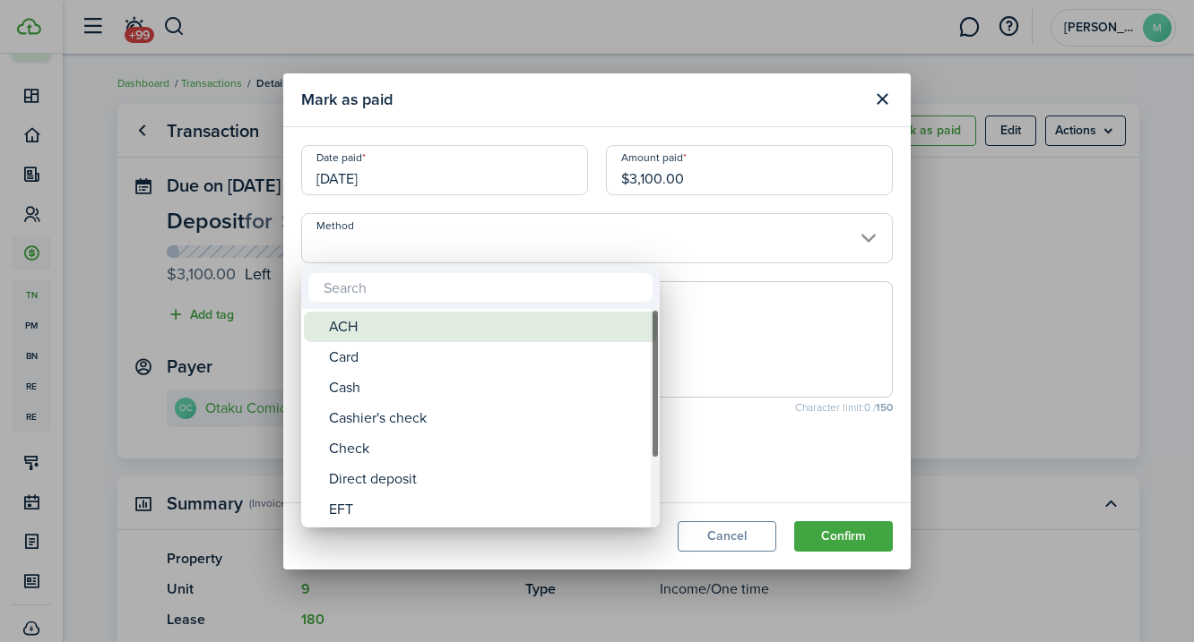
click at [348, 323] on div "ACH" at bounding box center [487, 327] width 317 height 30
type input "ACH"
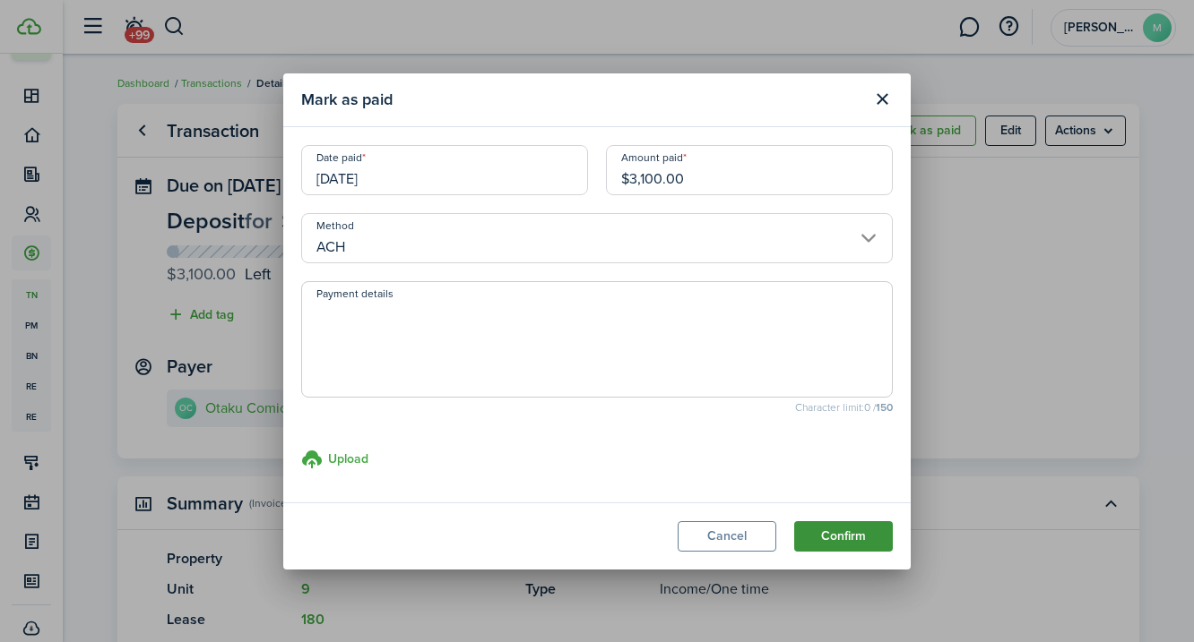
click at [861, 532] on button "Confirm" at bounding box center [843, 537] width 99 height 30
